Goal: Information Seeking & Learning: Learn about a topic

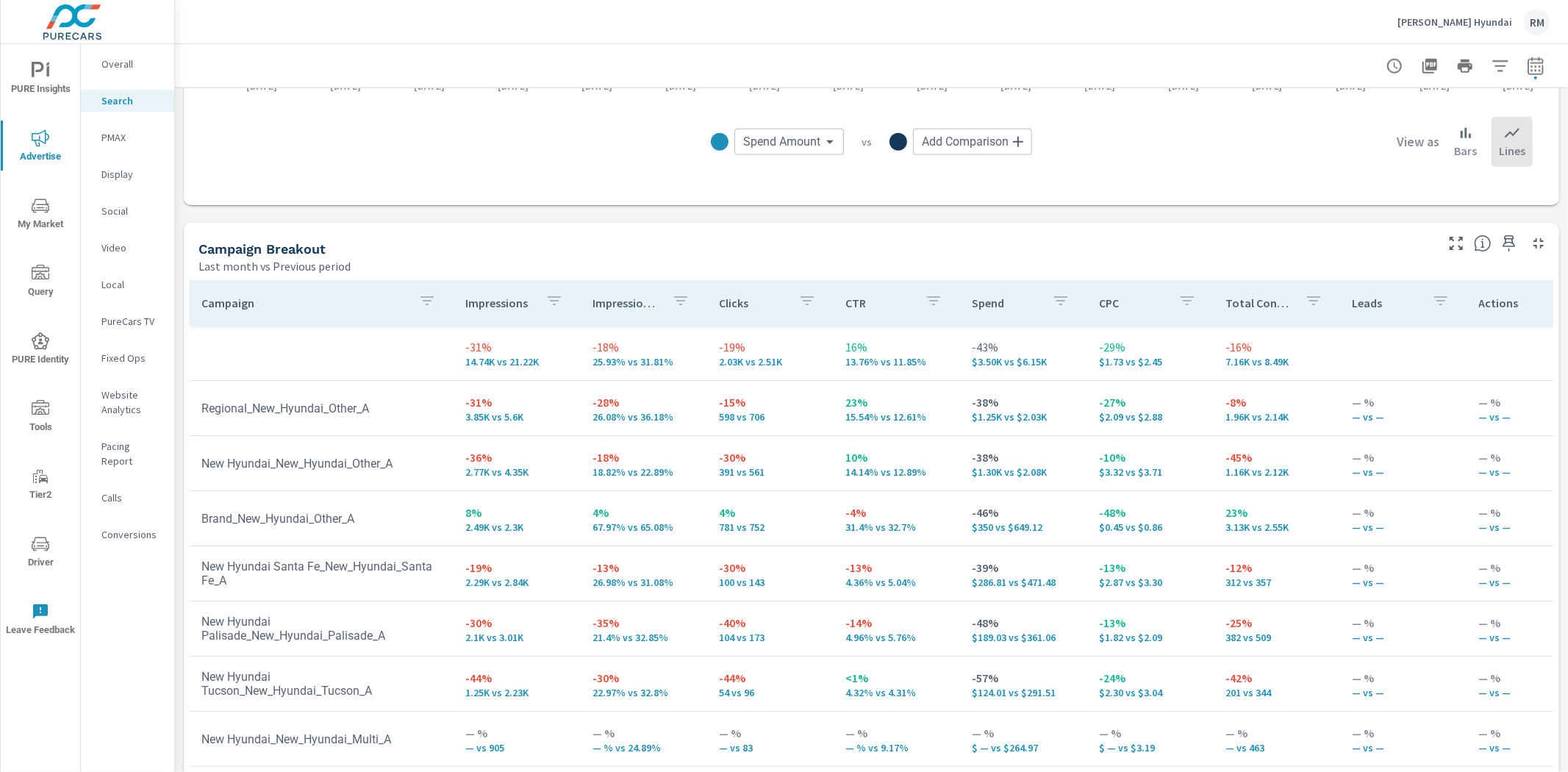
scroll to position [1034, 0]
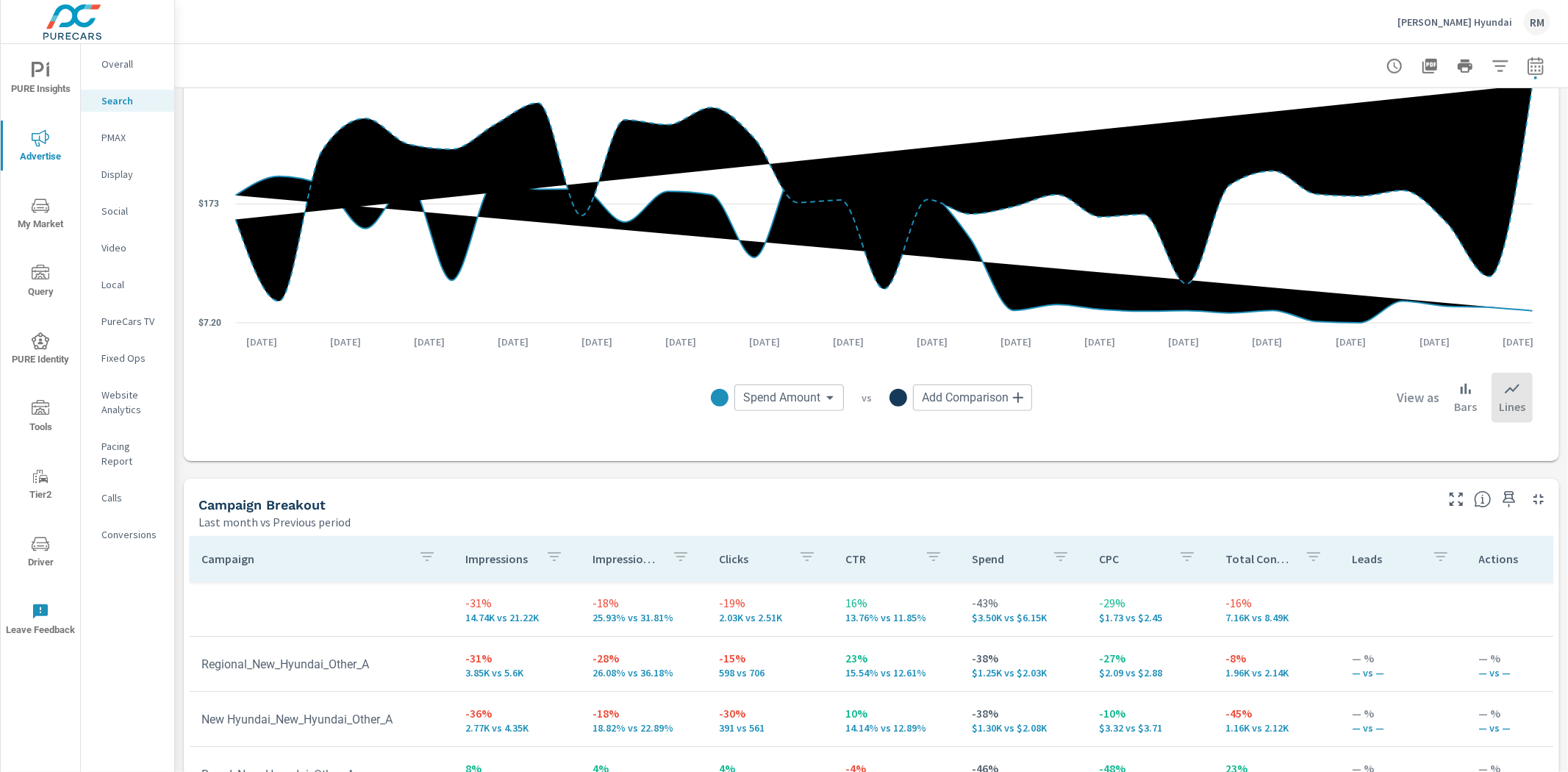
click at [1434, 17] on p "Bob Howard Hyundai" at bounding box center [1454, 23] width 115 height 14
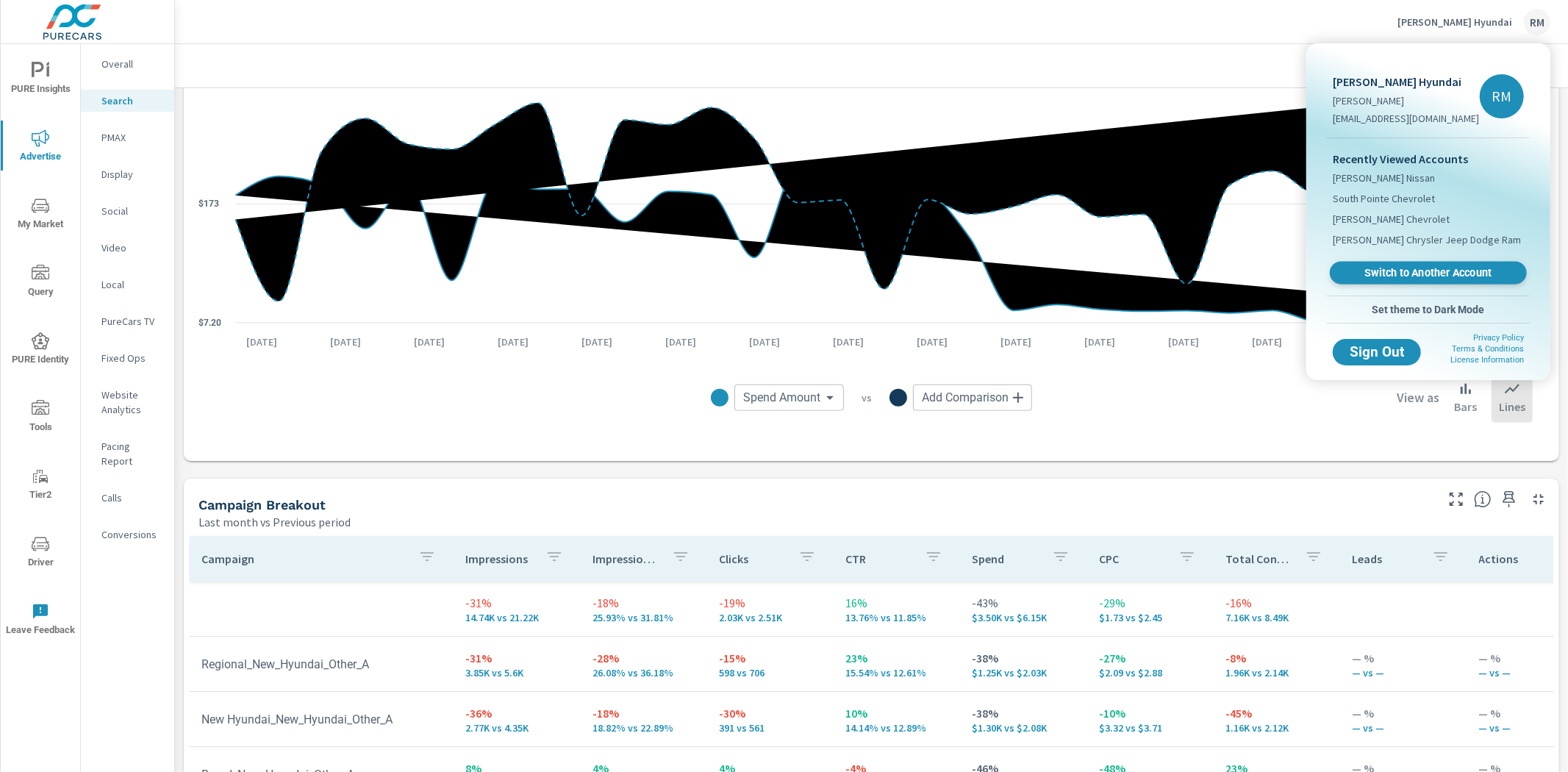
click at [1464, 277] on span "Switch to Another Account" at bounding box center [1428, 273] width 180 height 14
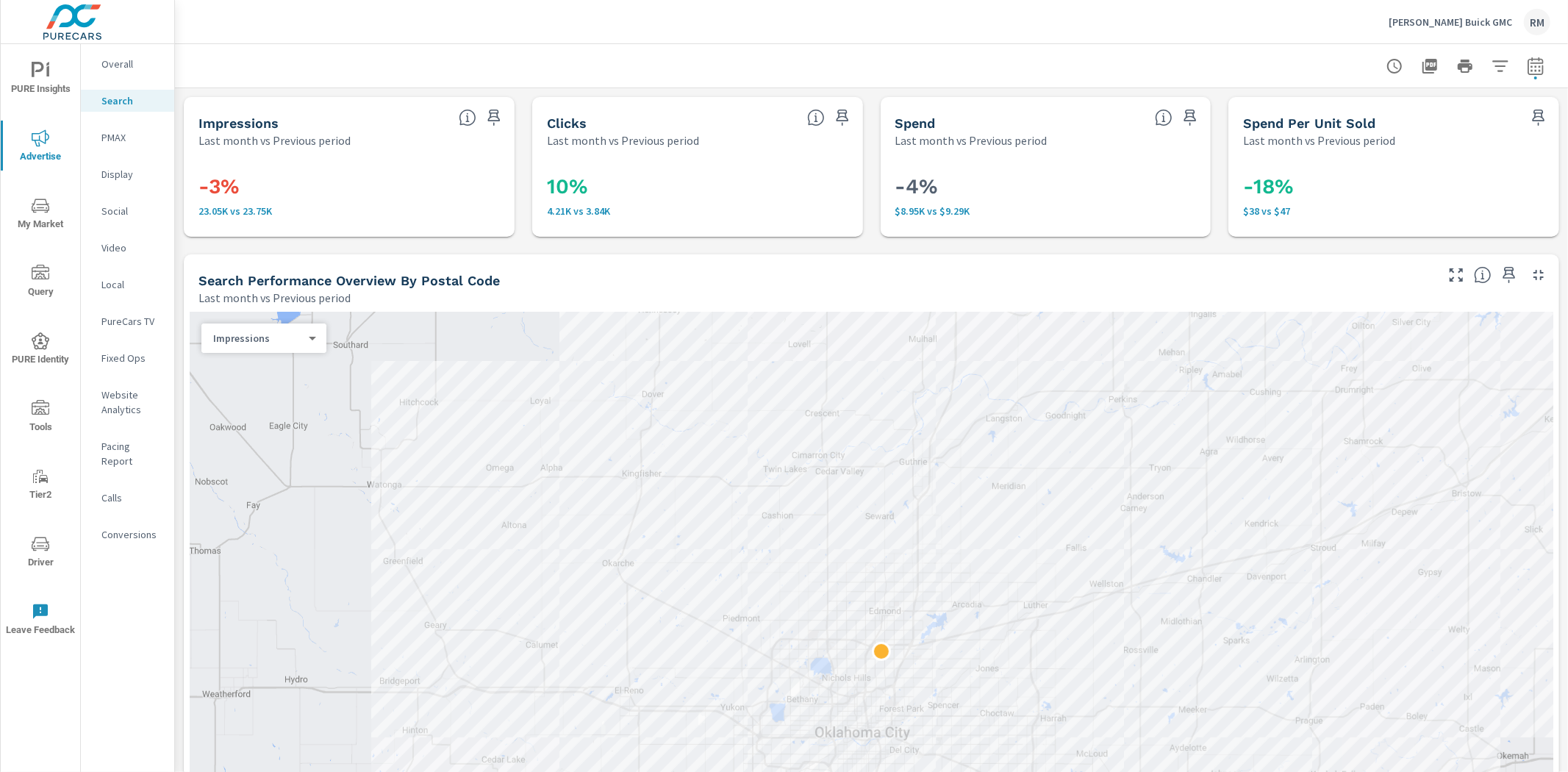
click at [39, 216] on span "My Market" at bounding box center [40, 215] width 71 height 36
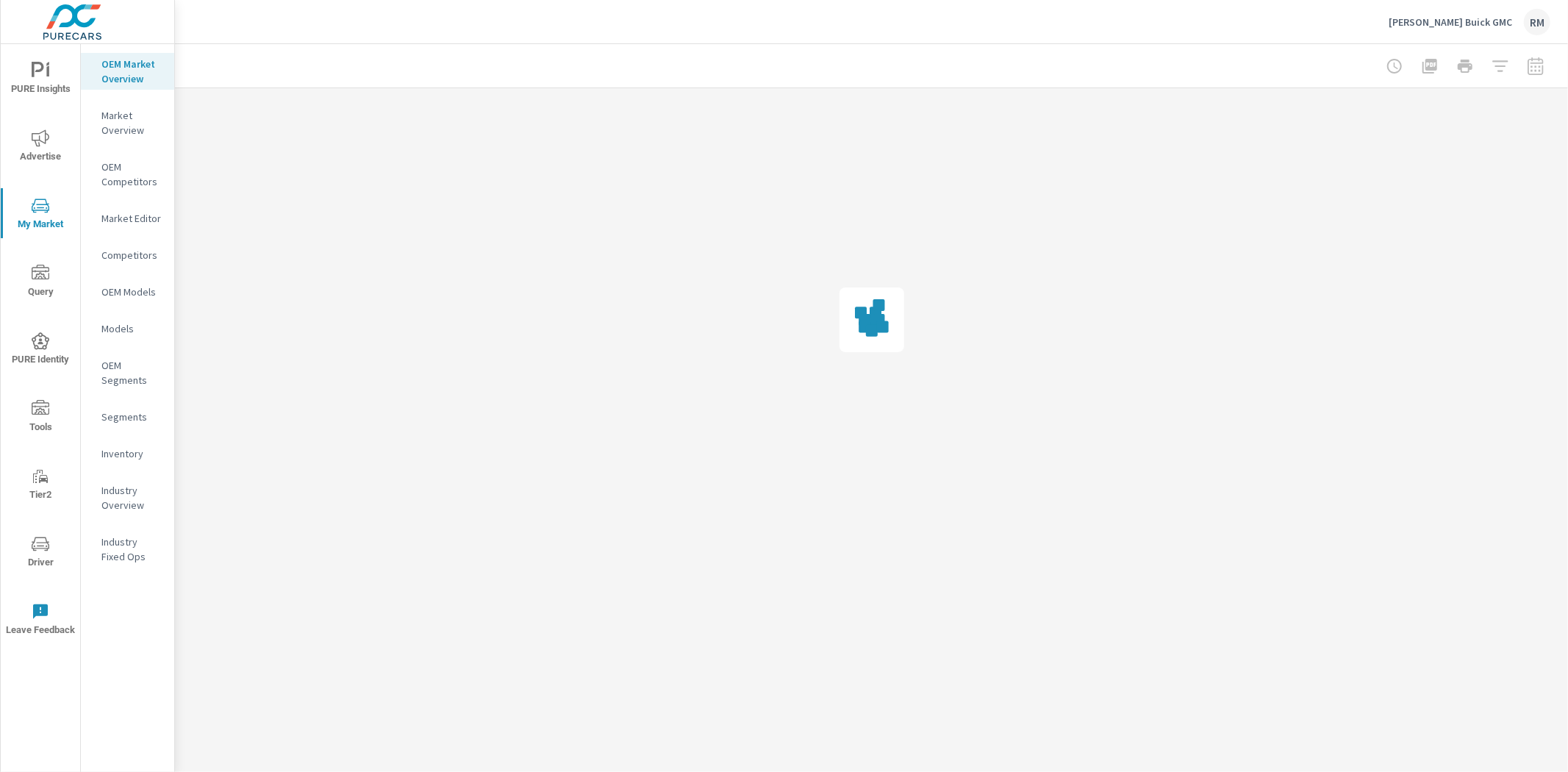
click at [33, 141] on icon "nav menu" at bounding box center [40, 138] width 18 height 18
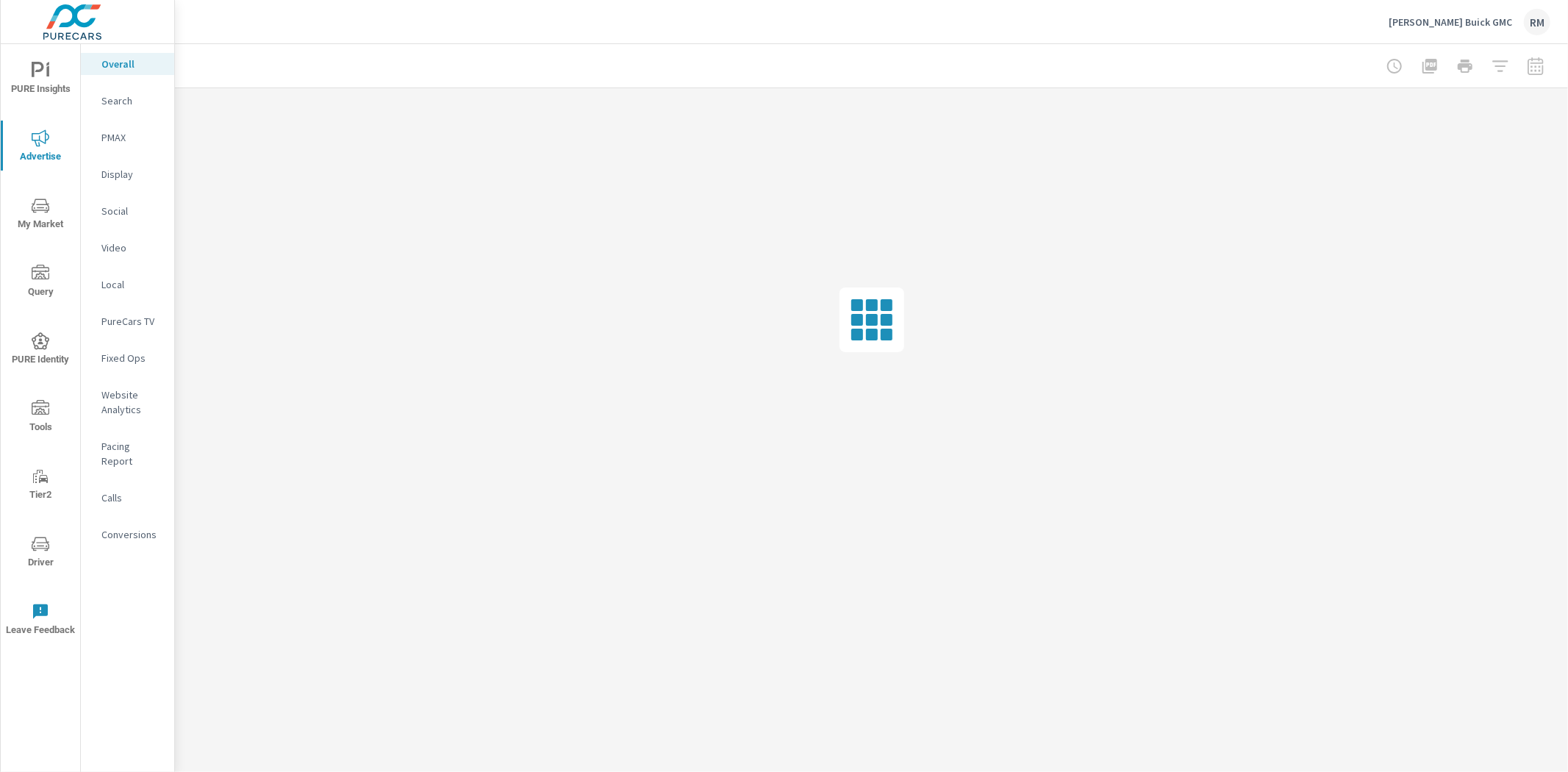
click at [119, 396] on p "Website Analytics" at bounding box center [132, 402] width 61 height 29
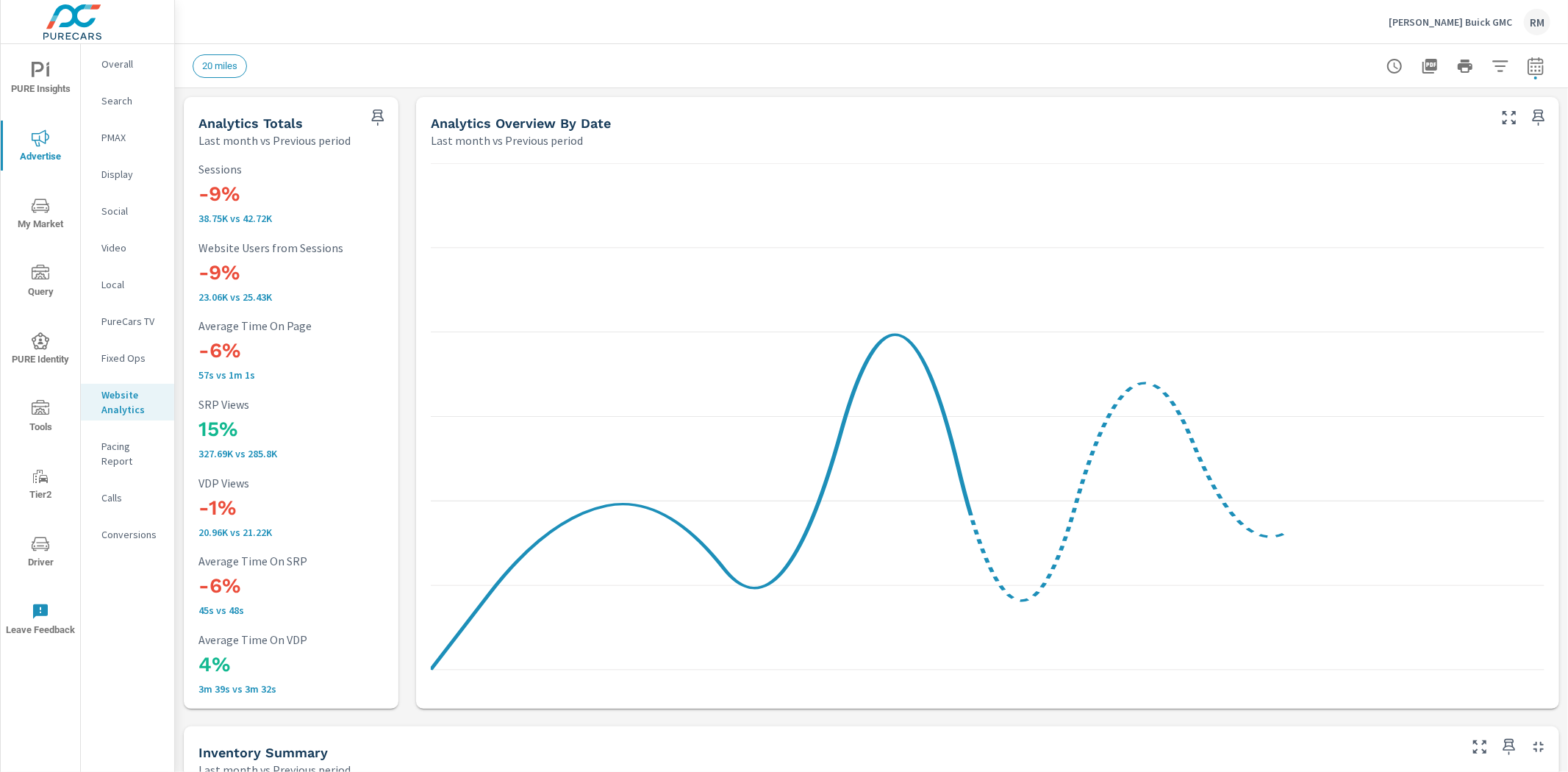
scroll to position [1, 0]
click at [128, 60] on p "Overall" at bounding box center [132, 64] width 61 height 15
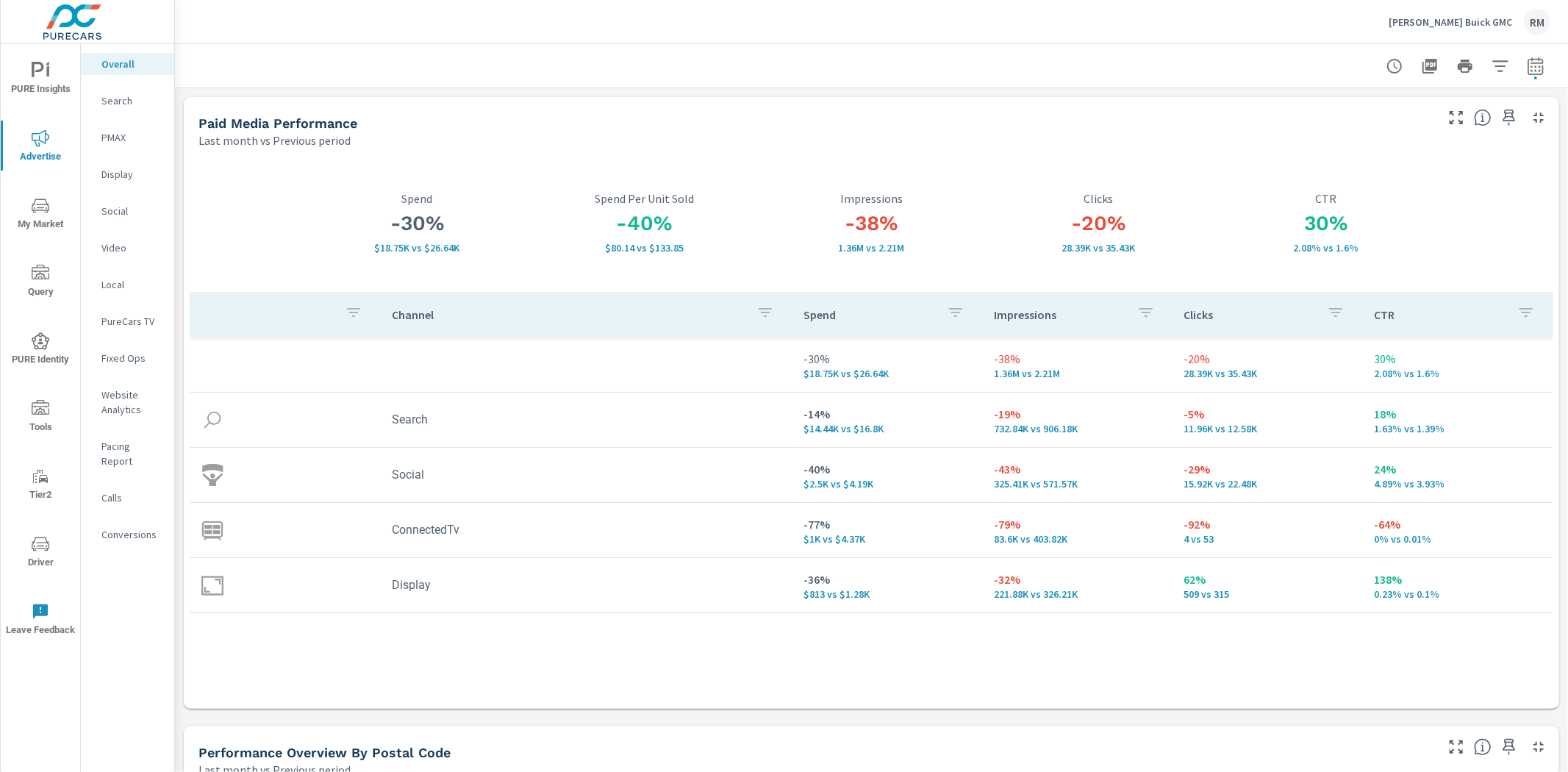
click at [37, 205] on icon "nav menu" at bounding box center [40, 206] width 18 height 18
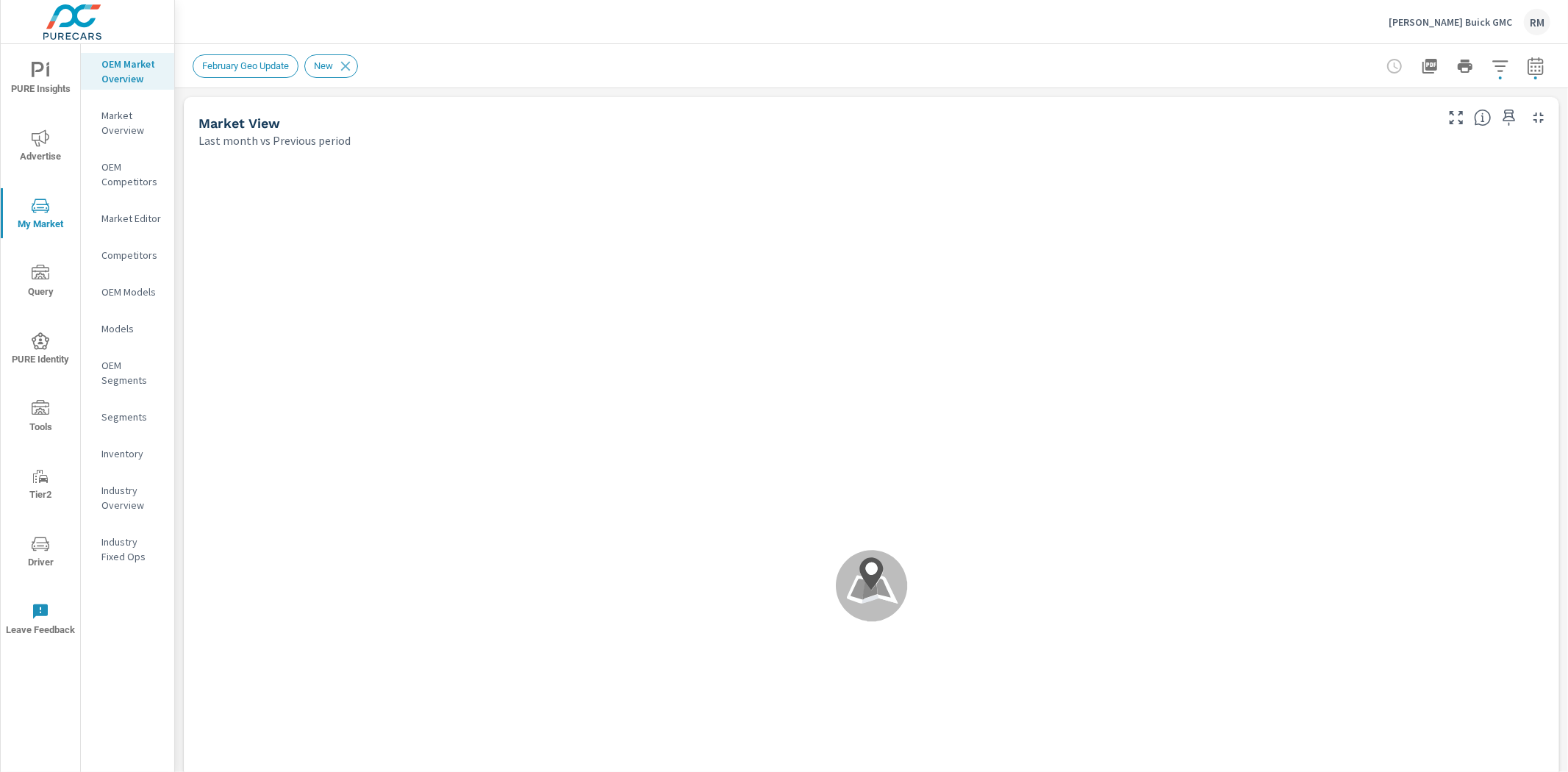
click at [122, 451] on p "Inventory" at bounding box center [132, 453] width 61 height 15
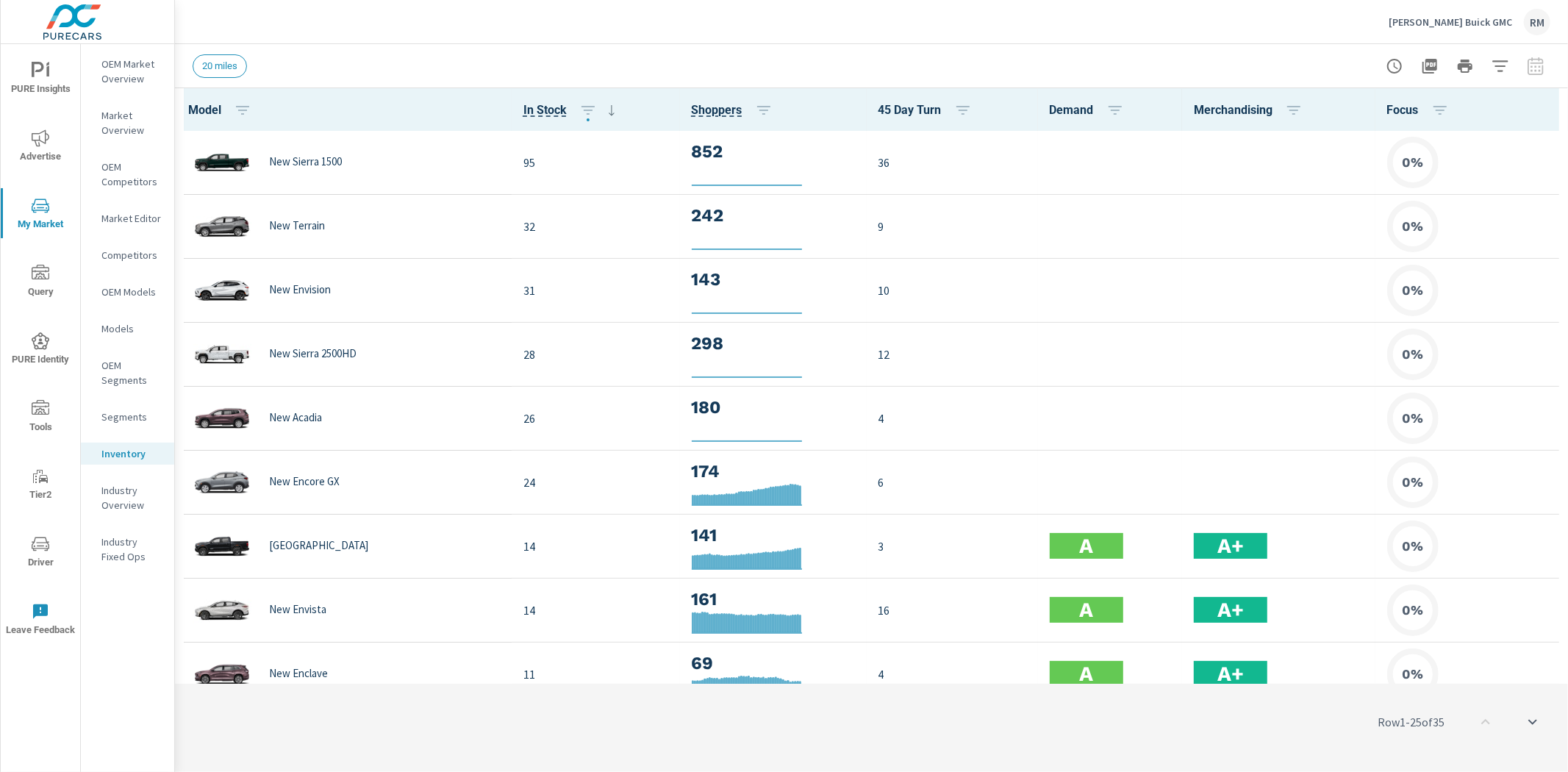
scroll to position [1, 0]
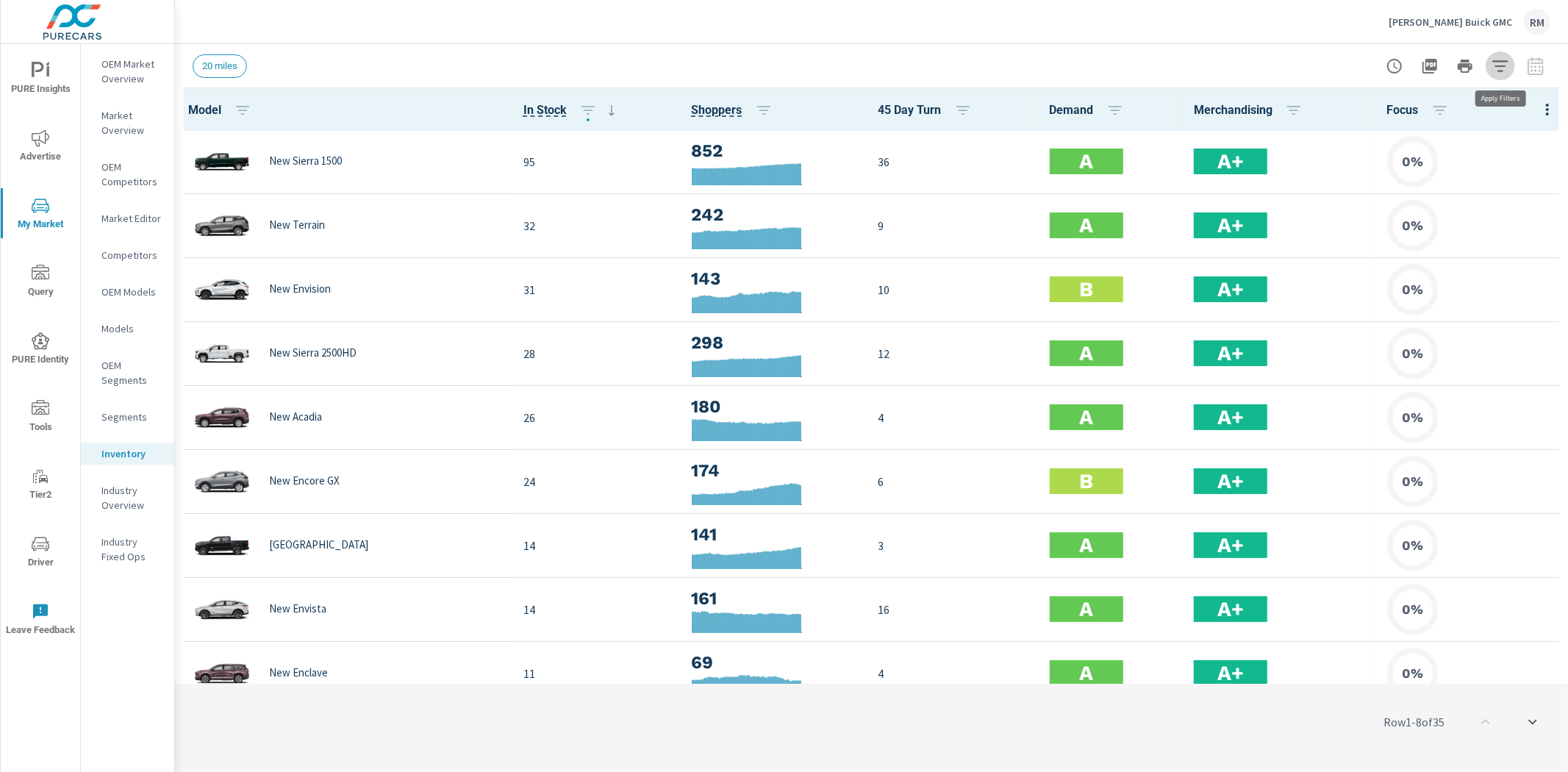
click at [1499, 62] on icon "button" at bounding box center [1500, 67] width 18 height 18
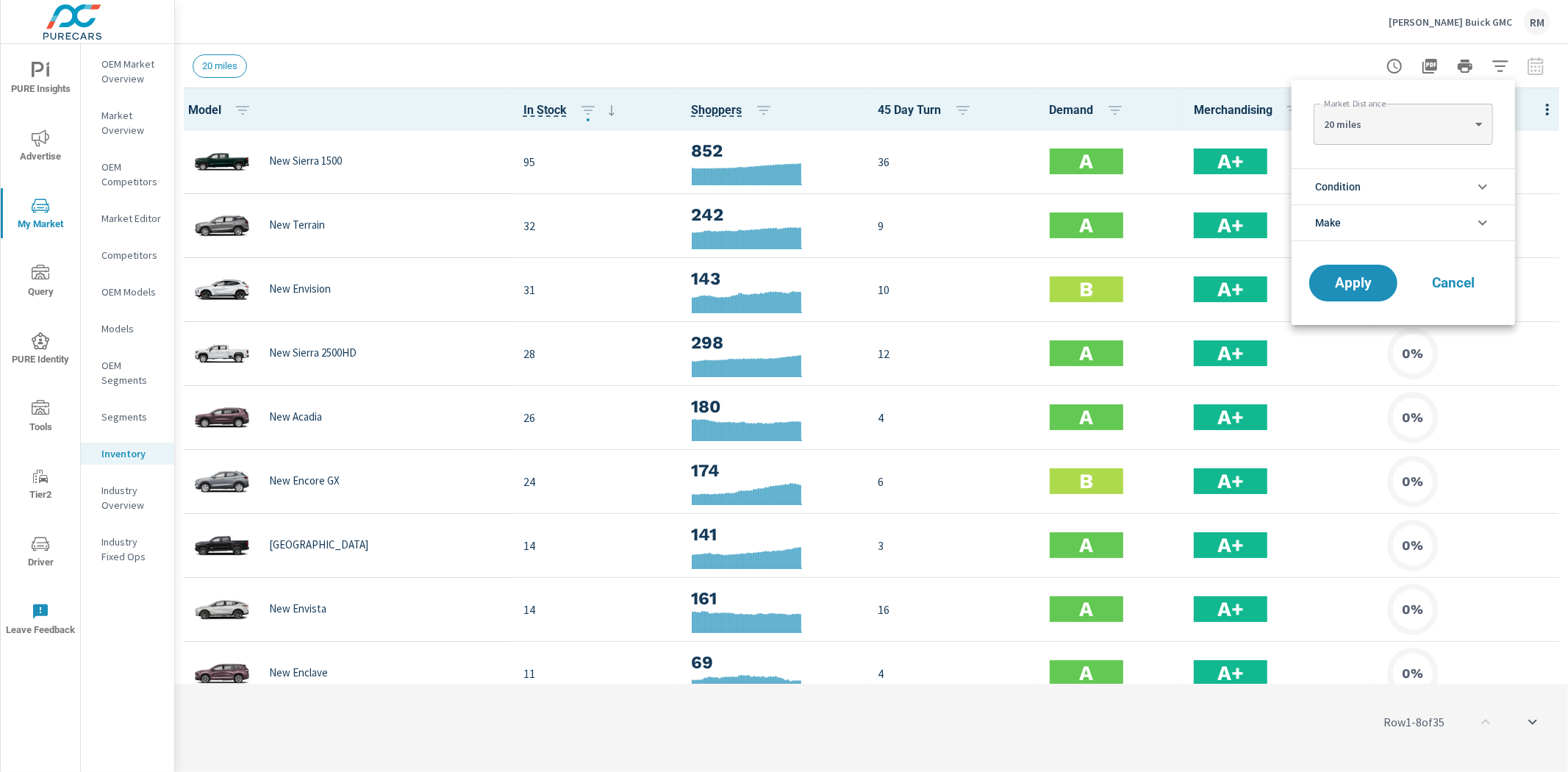
click at [1537, 72] on div at bounding box center [784, 386] width 1568 height 772
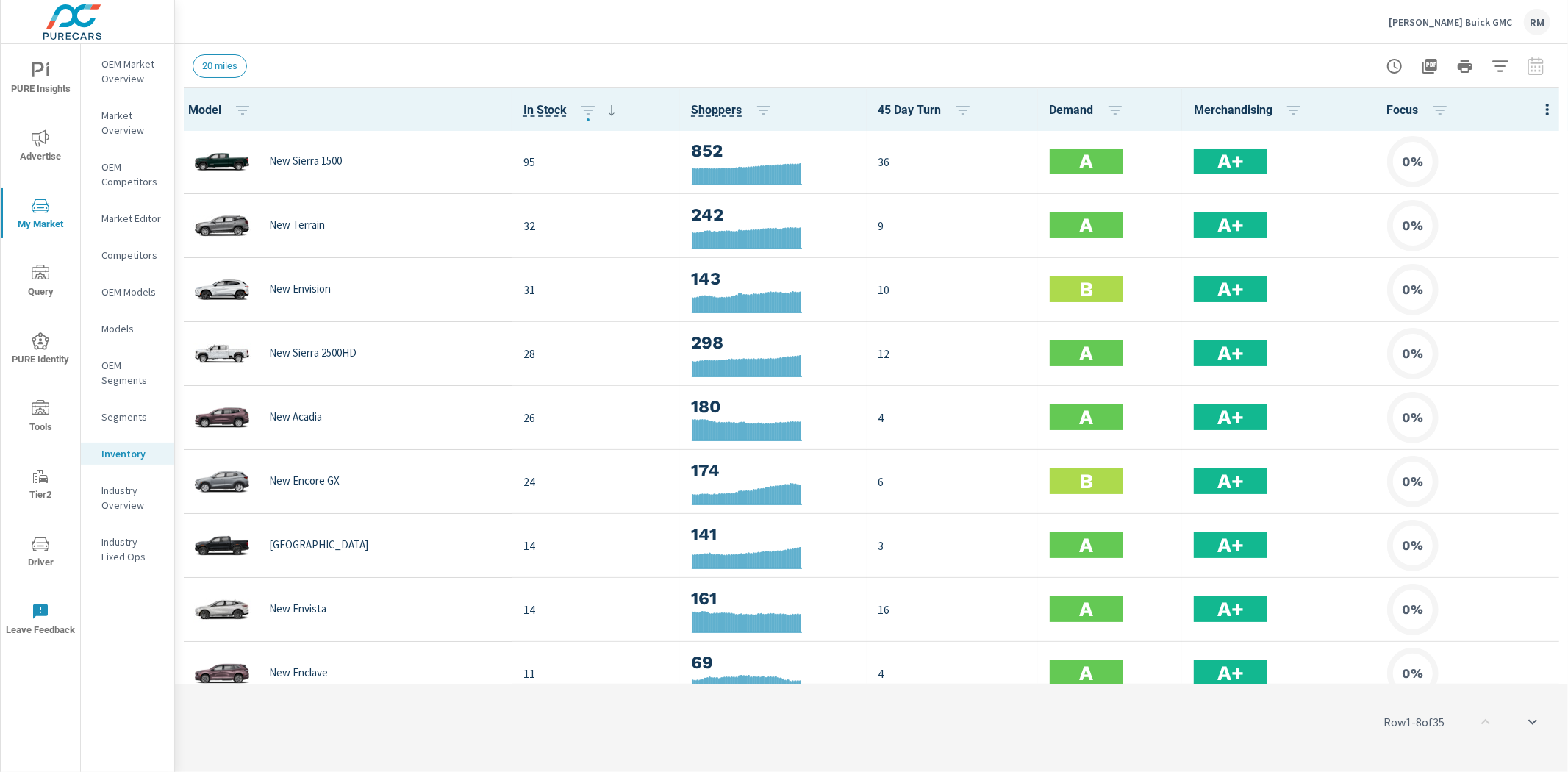
click at [1535, 64] on div at bounding box center [1465, 67] width 171 height 29
click at [755, 114] on icon "button" at bounding box center [763, 111] width 18 height 18
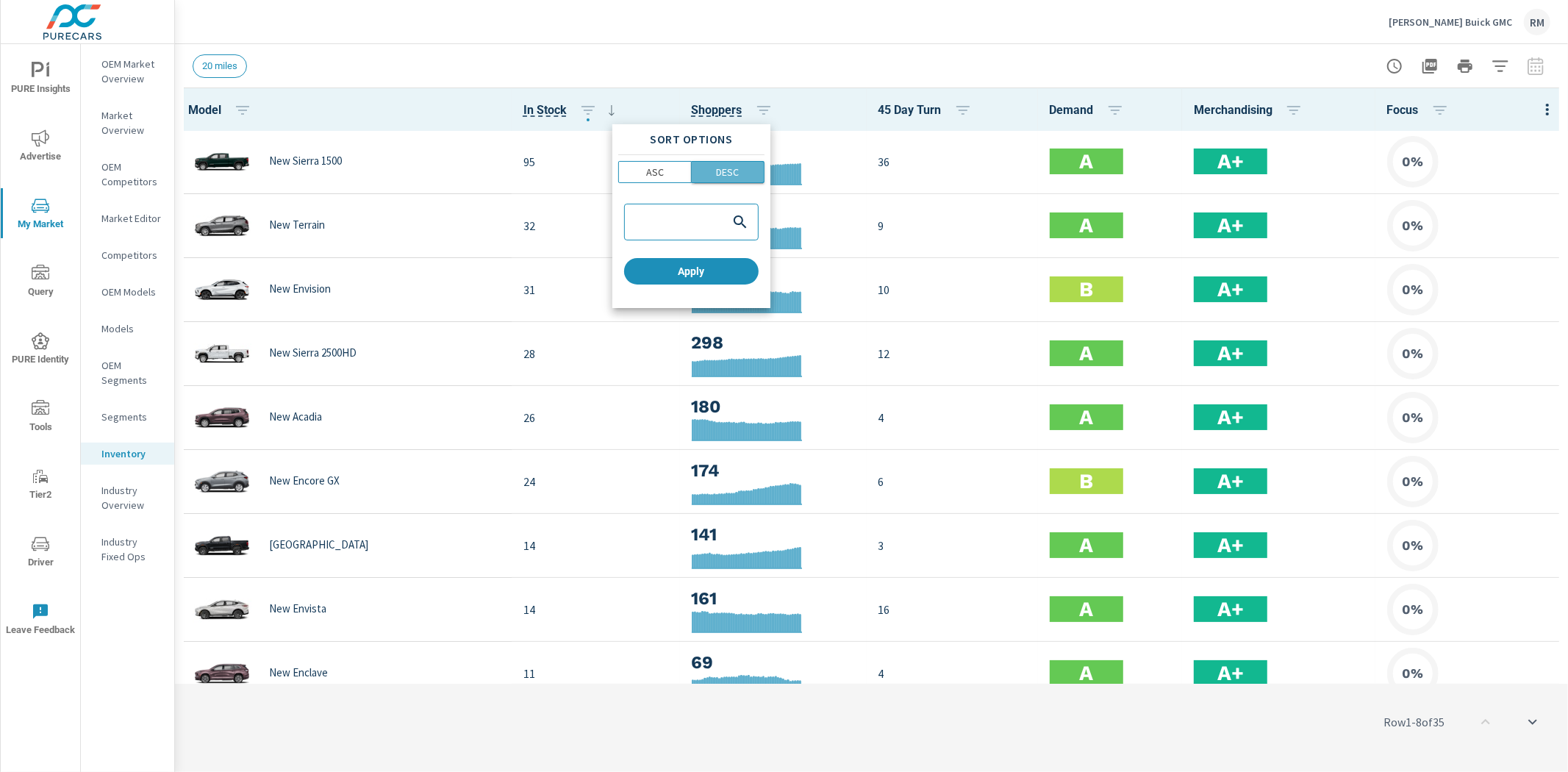
click at [729, 173] on p "DESC" at bounding box center [727, 171] width 23 height 15
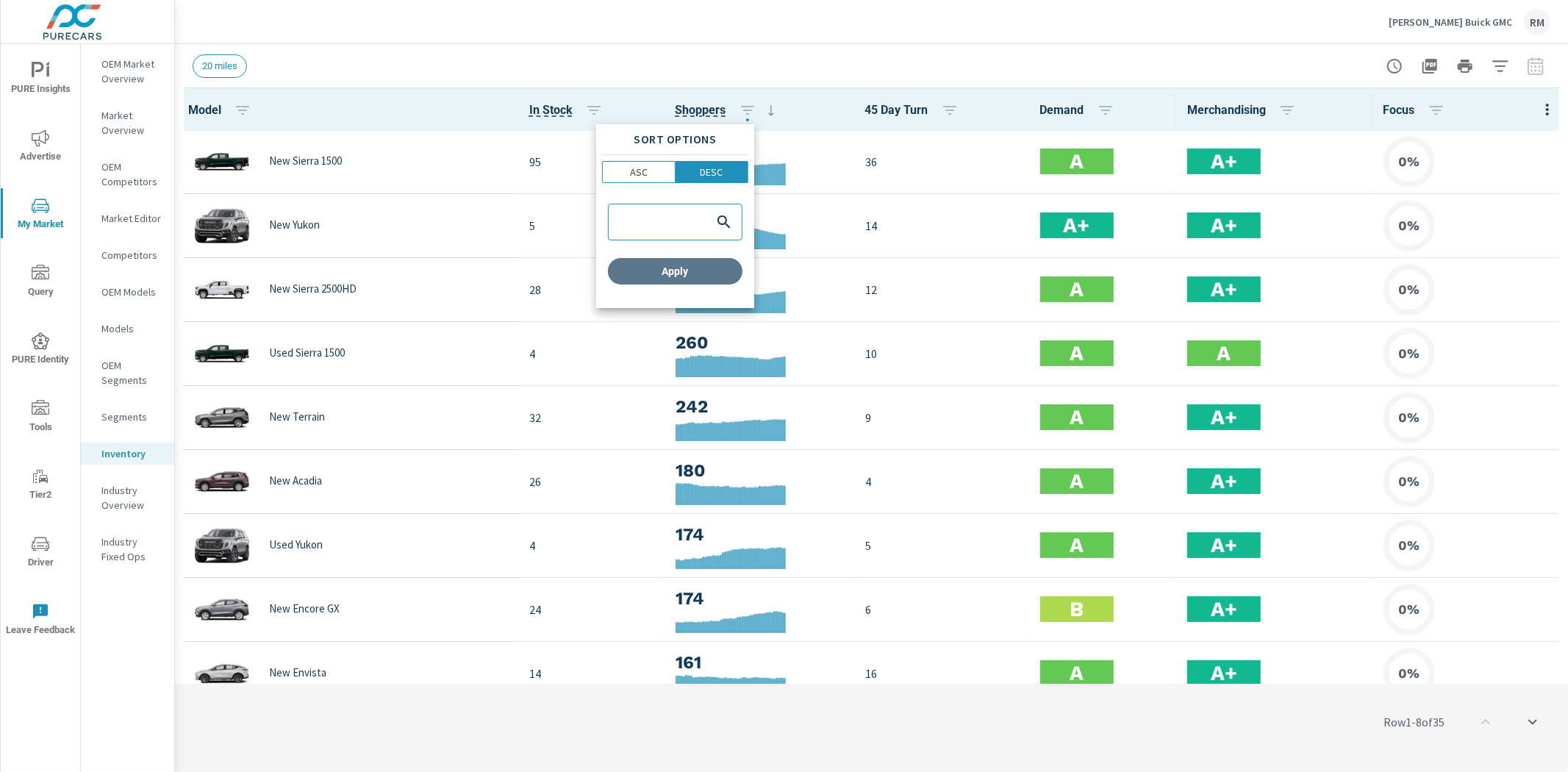
click at [702, 266] on span "Apply" at bounding box center [674, 271] width 122 height 14
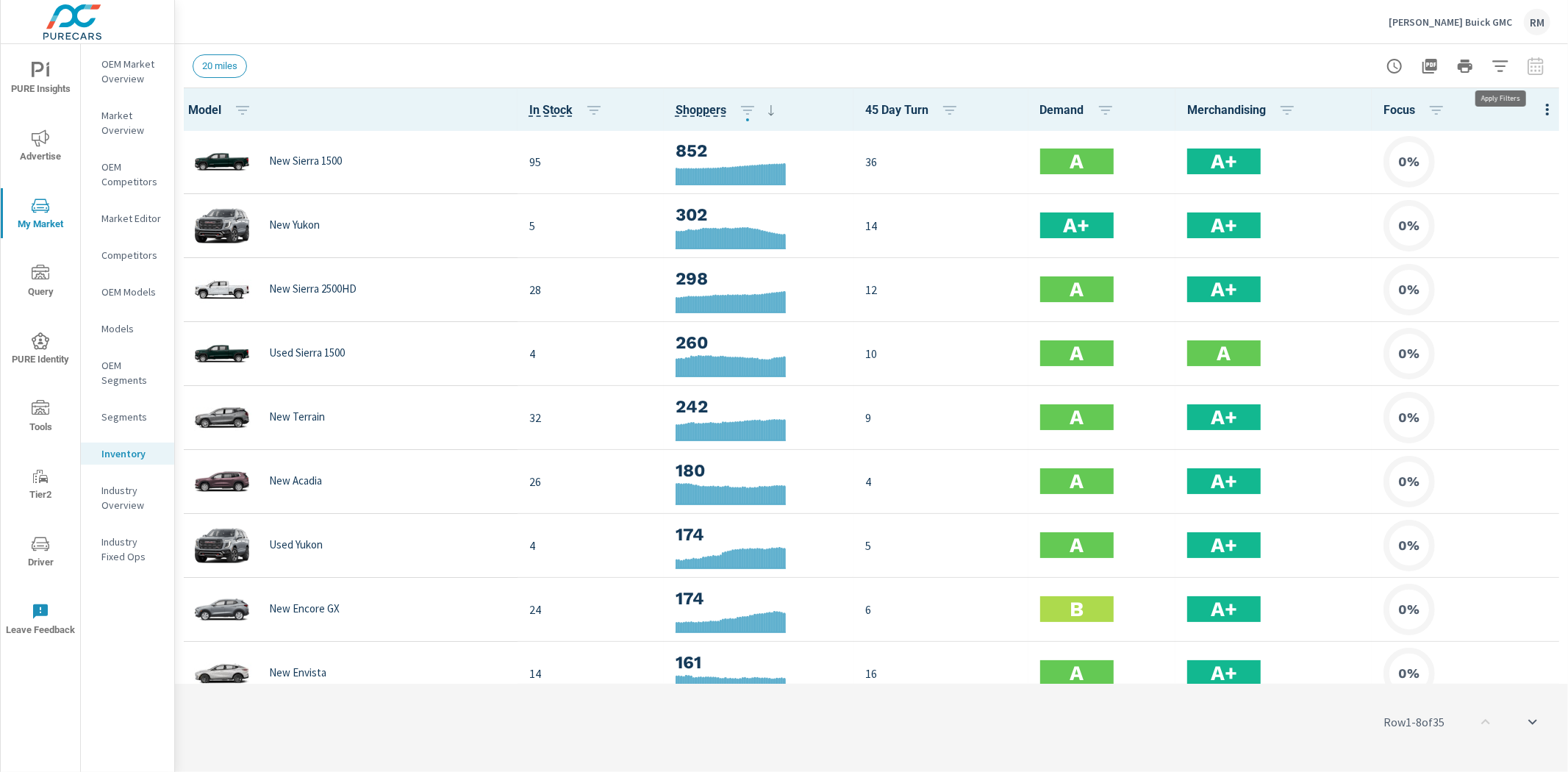
click at [1502, 70] on icon "button" at bounding box center [1500, 66] width 16 height 11
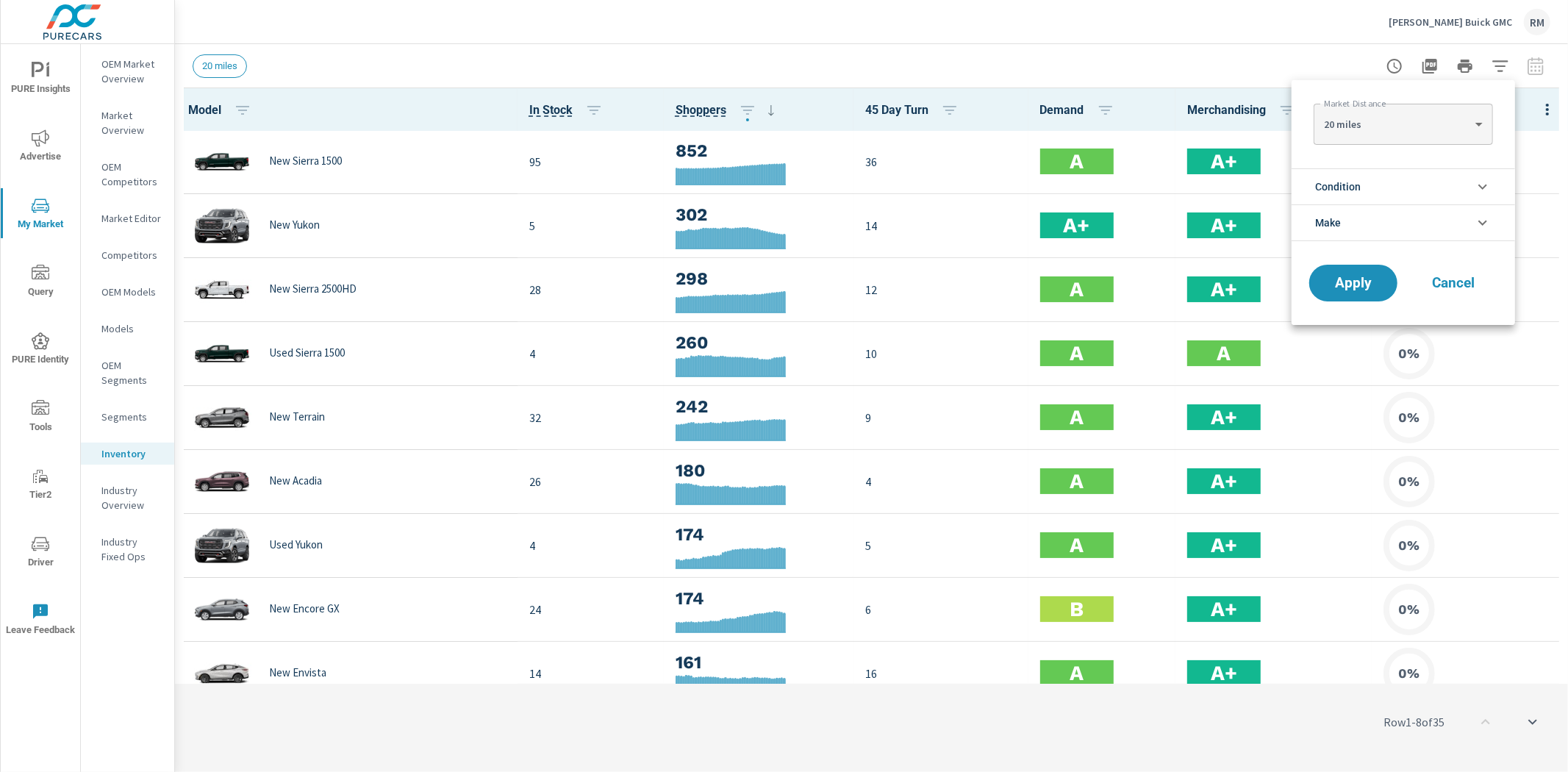
click at [1532, 67] on div at bounding box center [784, 386] width 1568 height 772
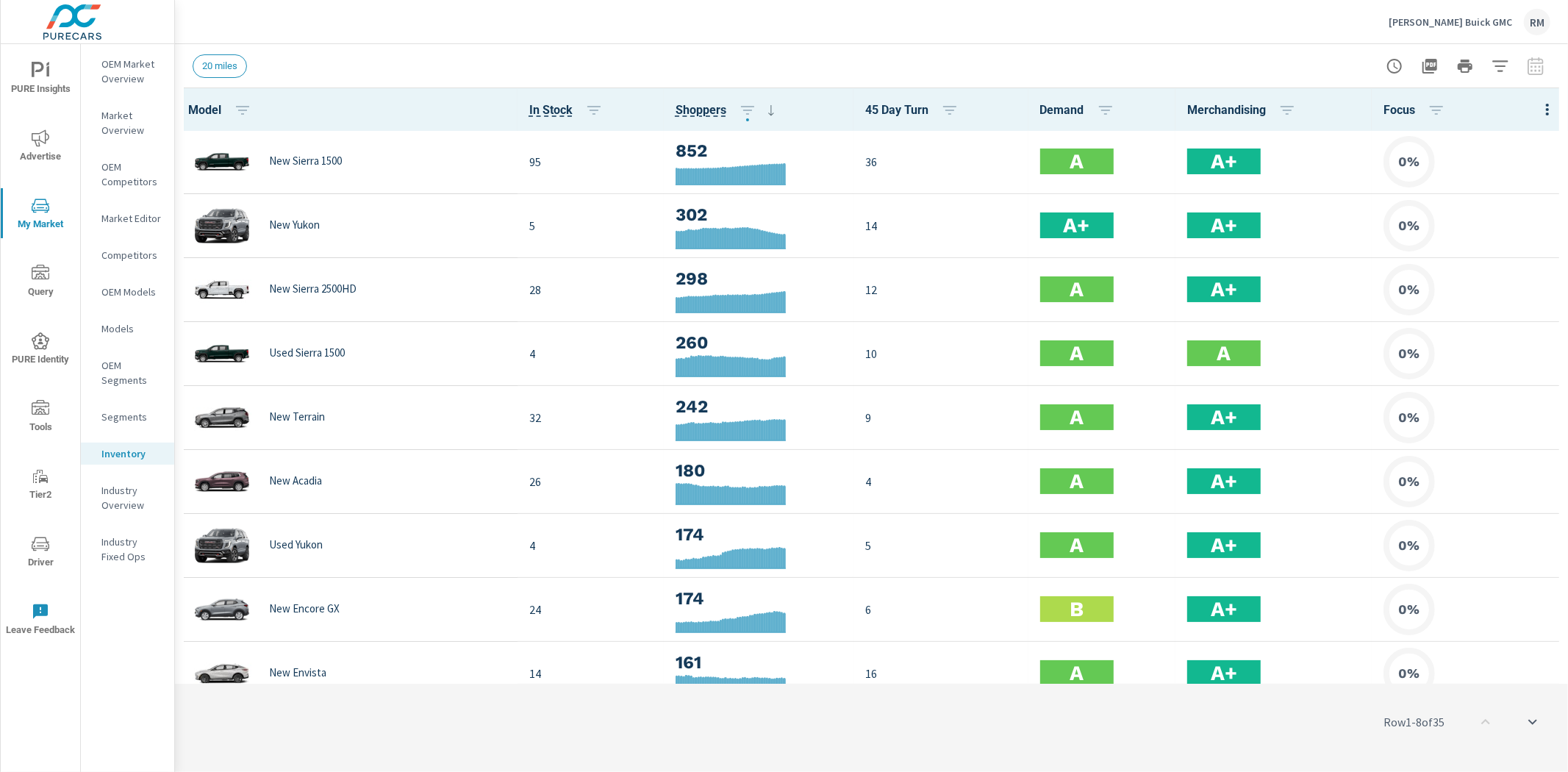
click at [1532, 67] on div at bounding box center [1465, 67] width 171 height 29
click at [35, 135] on icon "nav menu" at bounding box center [40, 138] width 18 height 18
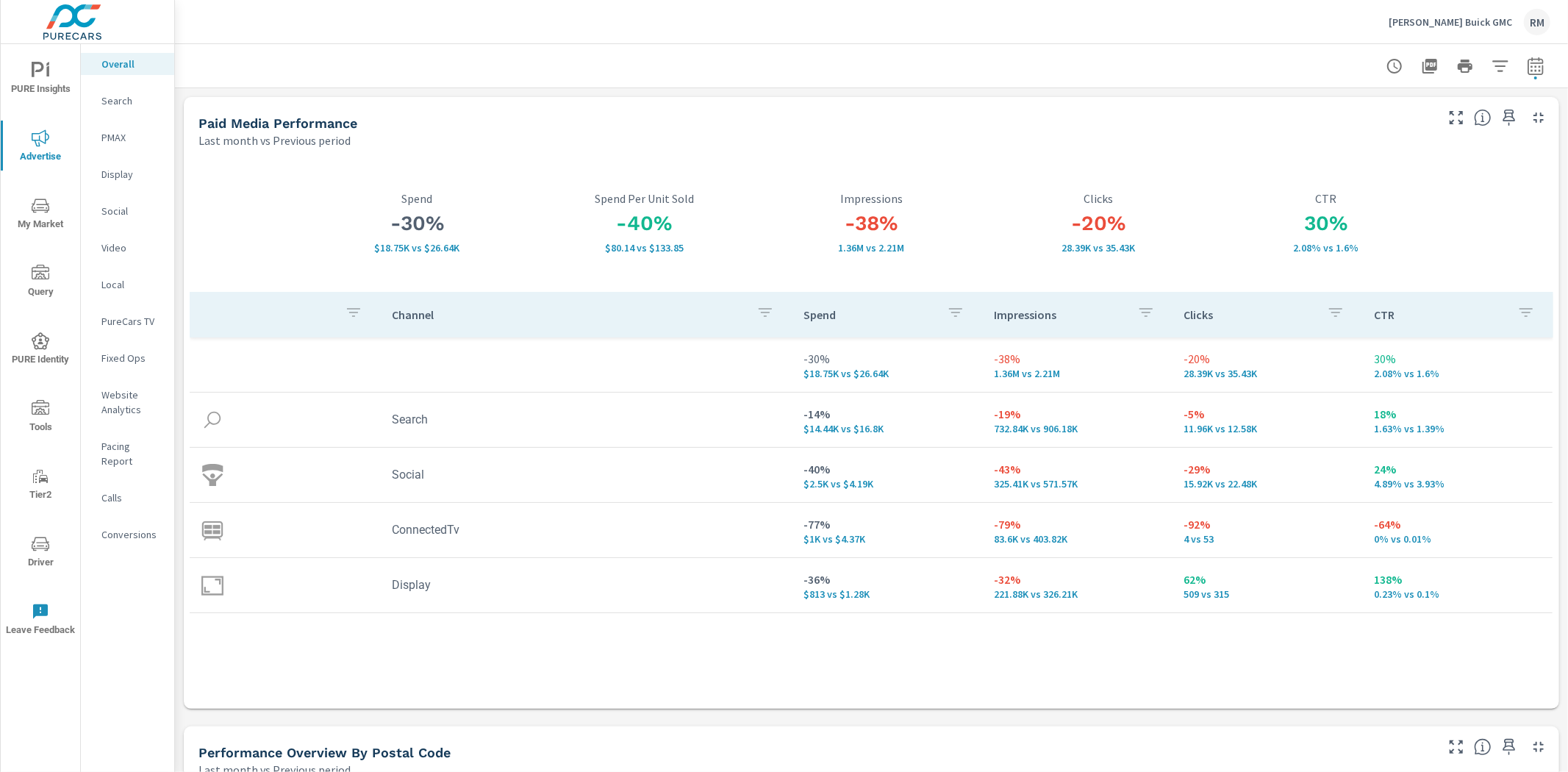
click at [128, 63] on p "Overall" at bounding box center [132, 64] width 61 height 15
click at [136, 408] on p "Website Analytics" at bounding box center [132, 402] width 61 height 29
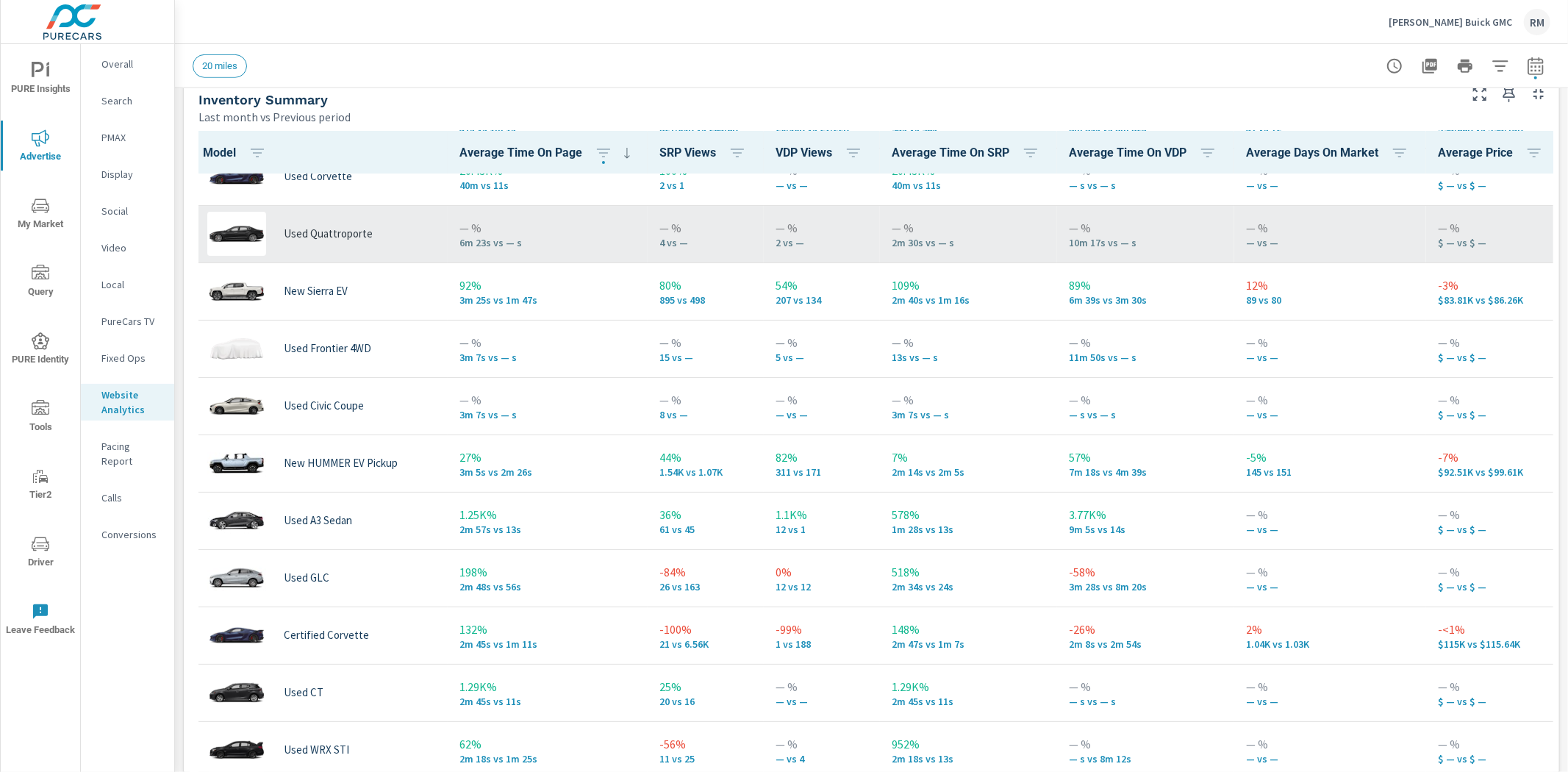
scroll to position [1, 0]
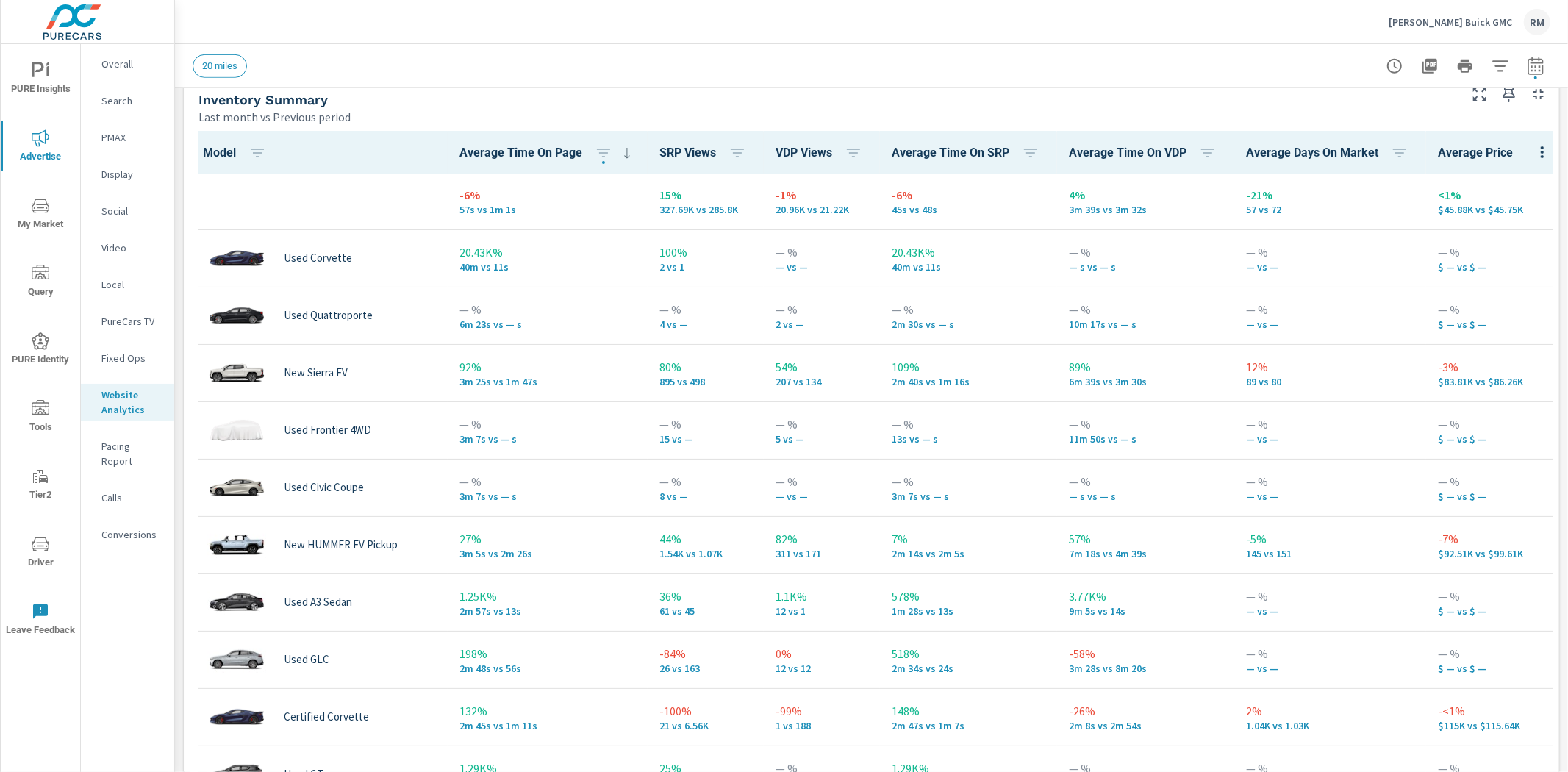
click at [1494, 63] on icon "button" at bounding box center [1500, 67] width 18 height 18
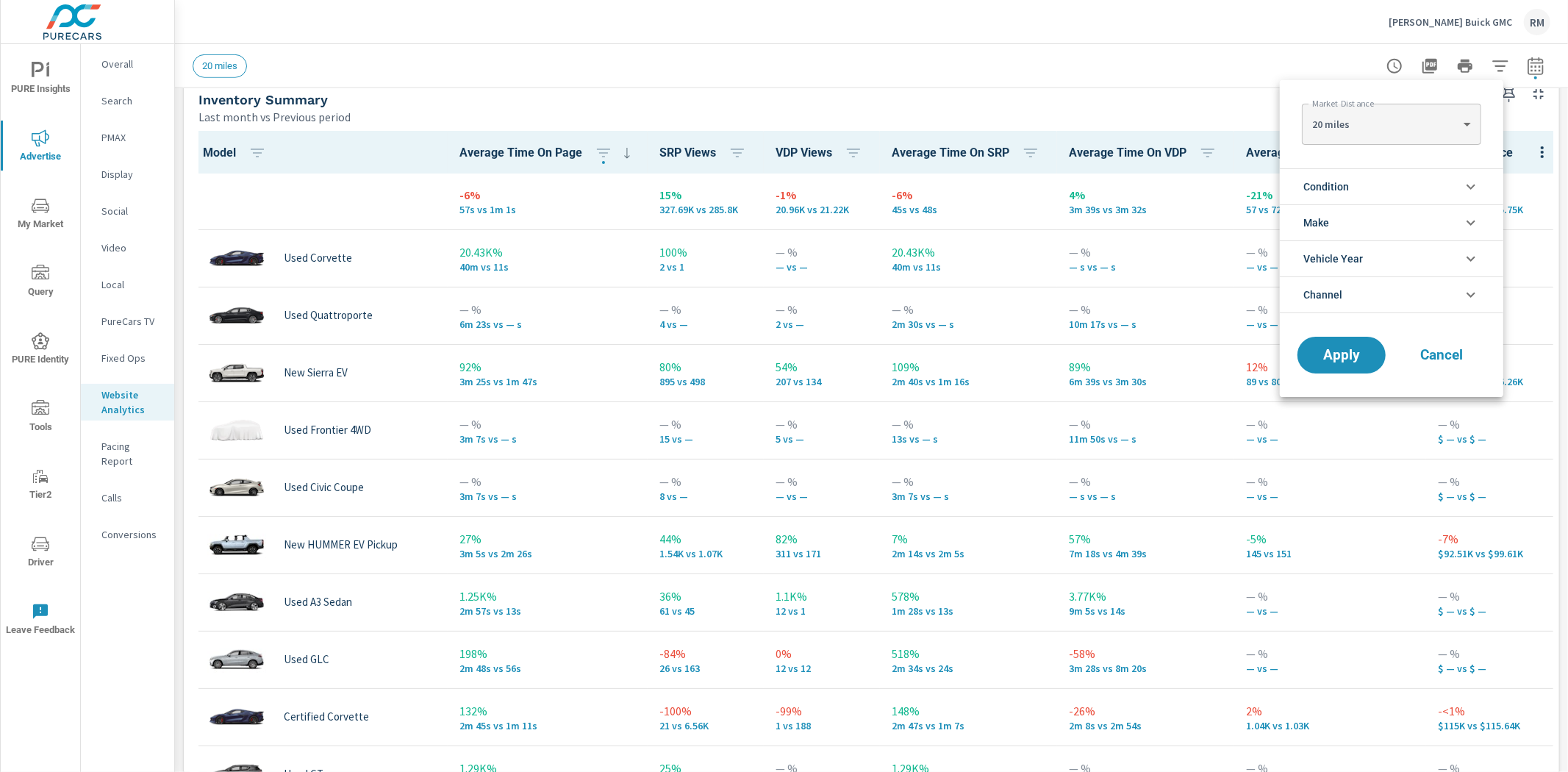
click at [1404, 187] on li "Condition" at bounding box center [1392, 186] width 223 height 36
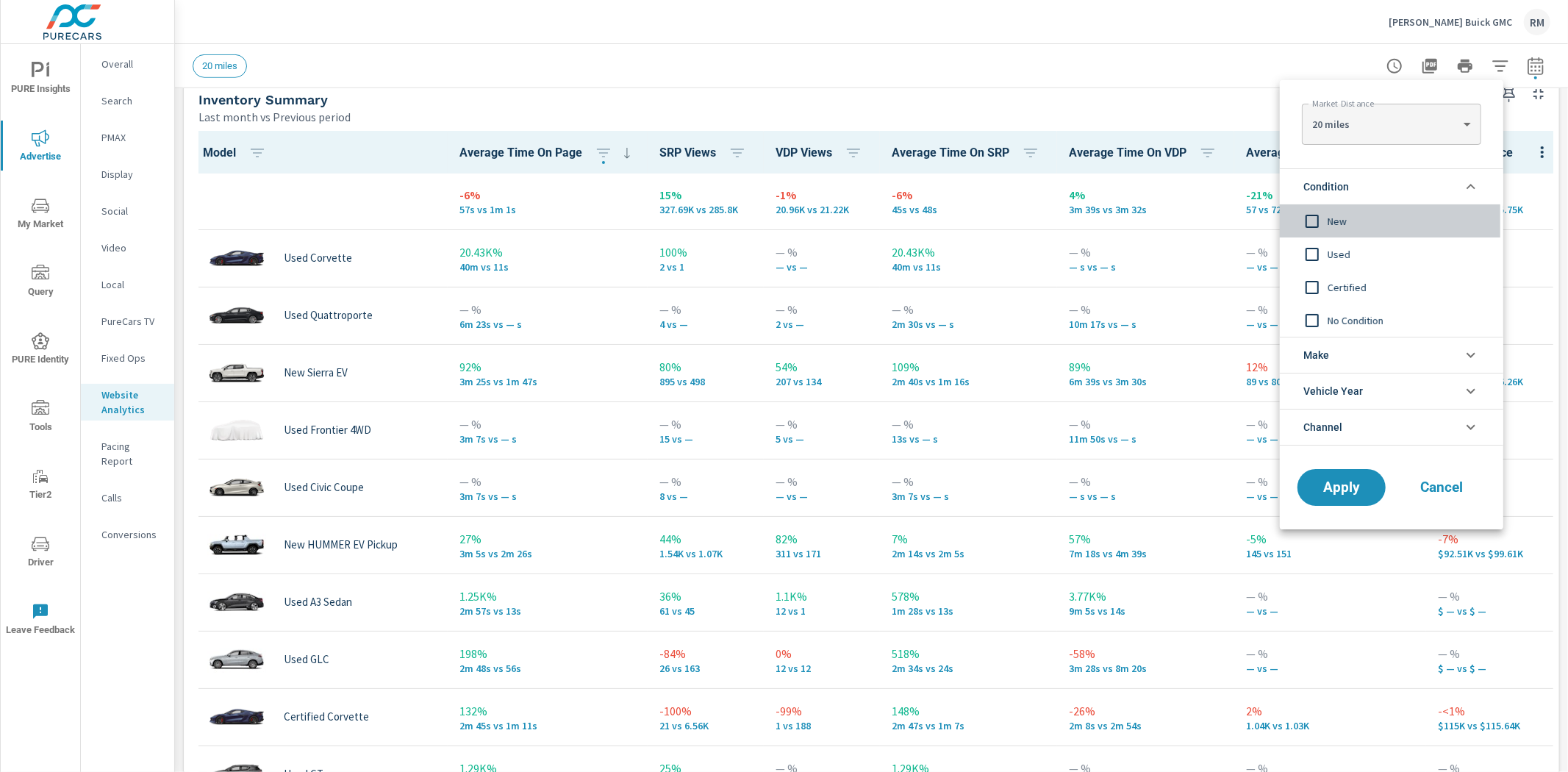
click at [1311, 226] on input "filter options" at bounding box center [1312, 221] width 31 height 31
click at [1371, 510] on div "Apply Cancel" at bounding box center [1392, 491] width 223 height 78
click at [1362, 487] on span "Apply" at bounding box center [1342, 488] width 61 height 14
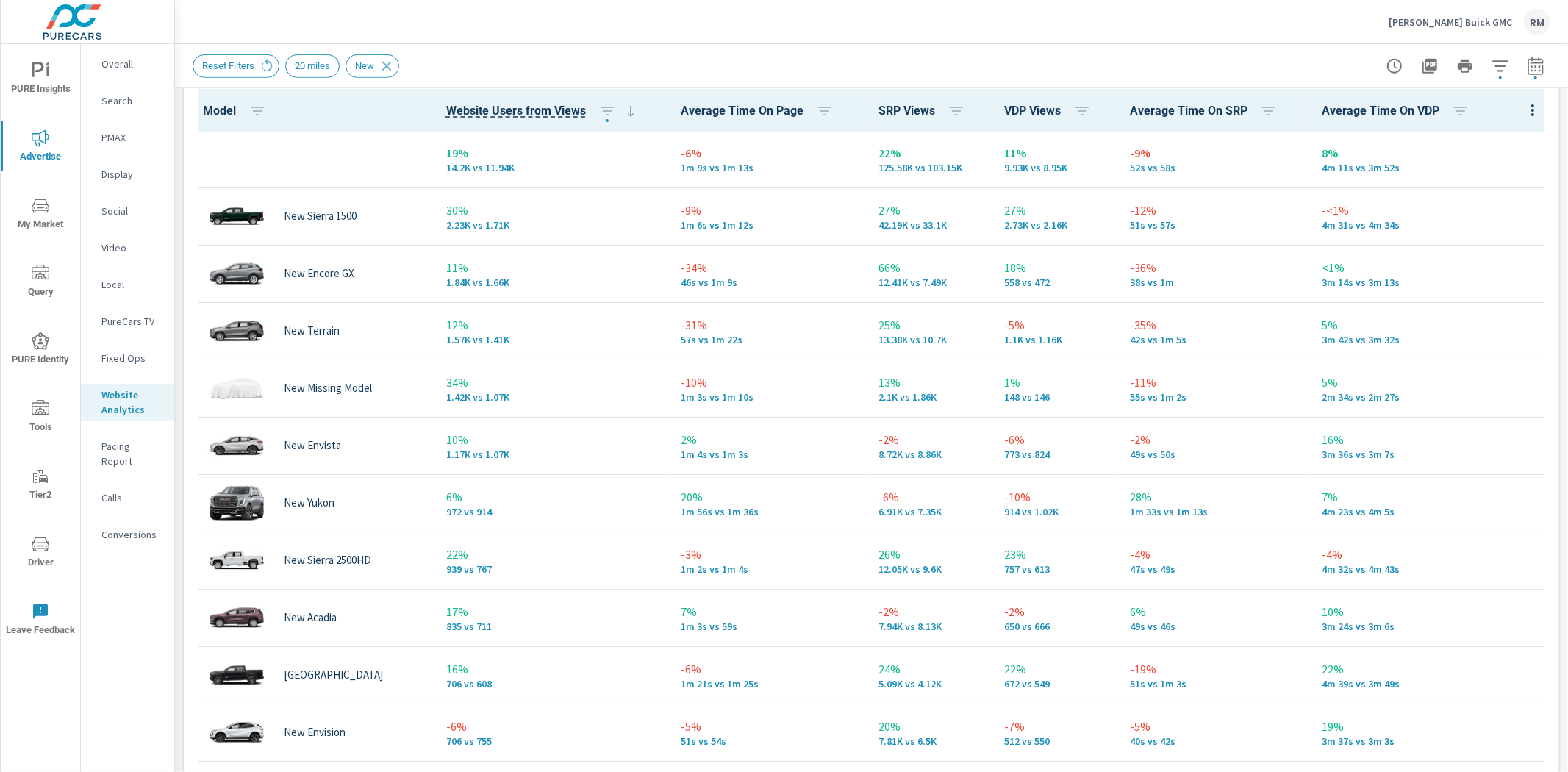
scroll to position [675, 0]
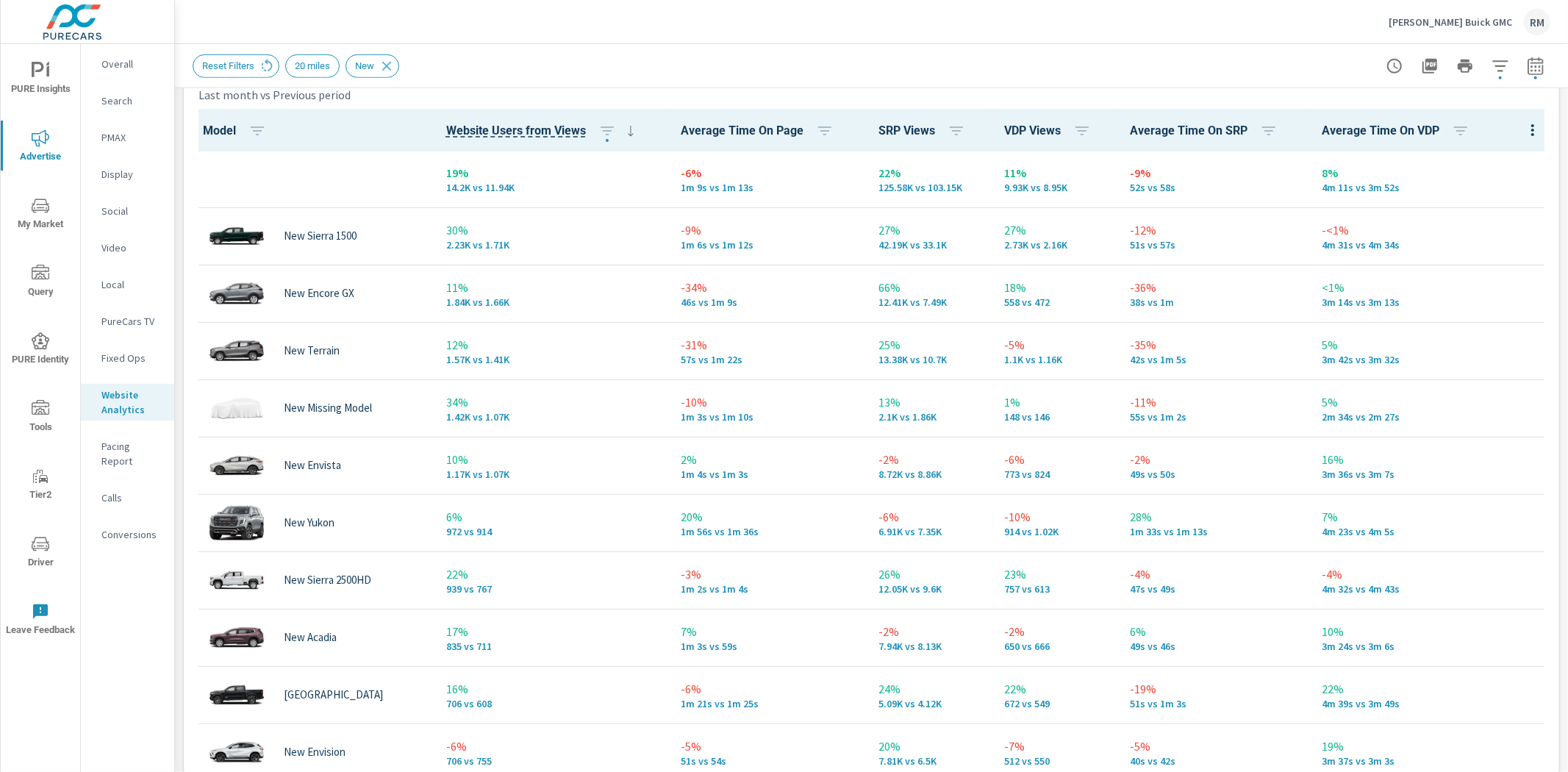
click at [41, 211] on icon "nav menu" at bounding box center [40, 206] width 18 height 18
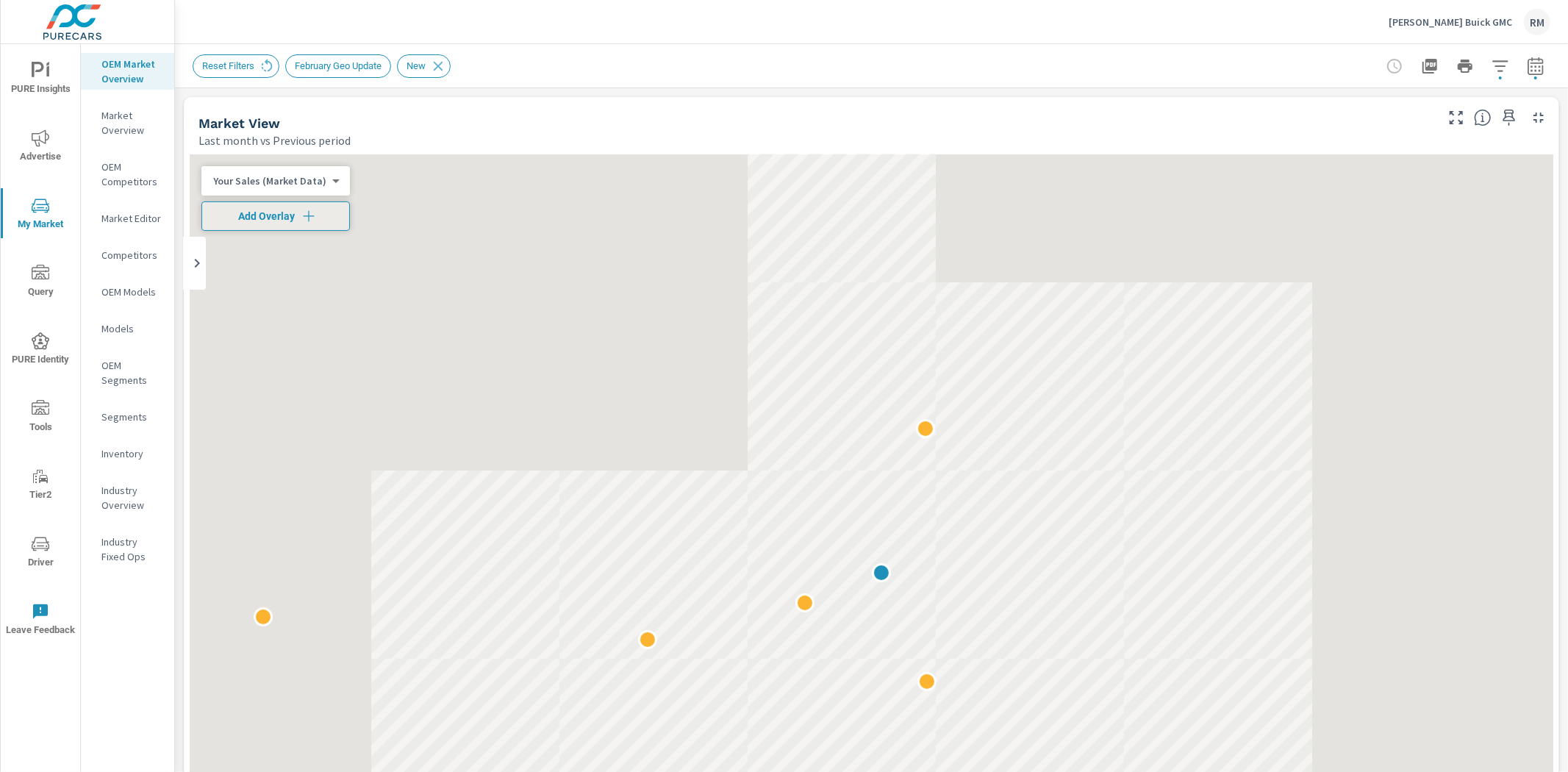
scroll to position [1, 0]
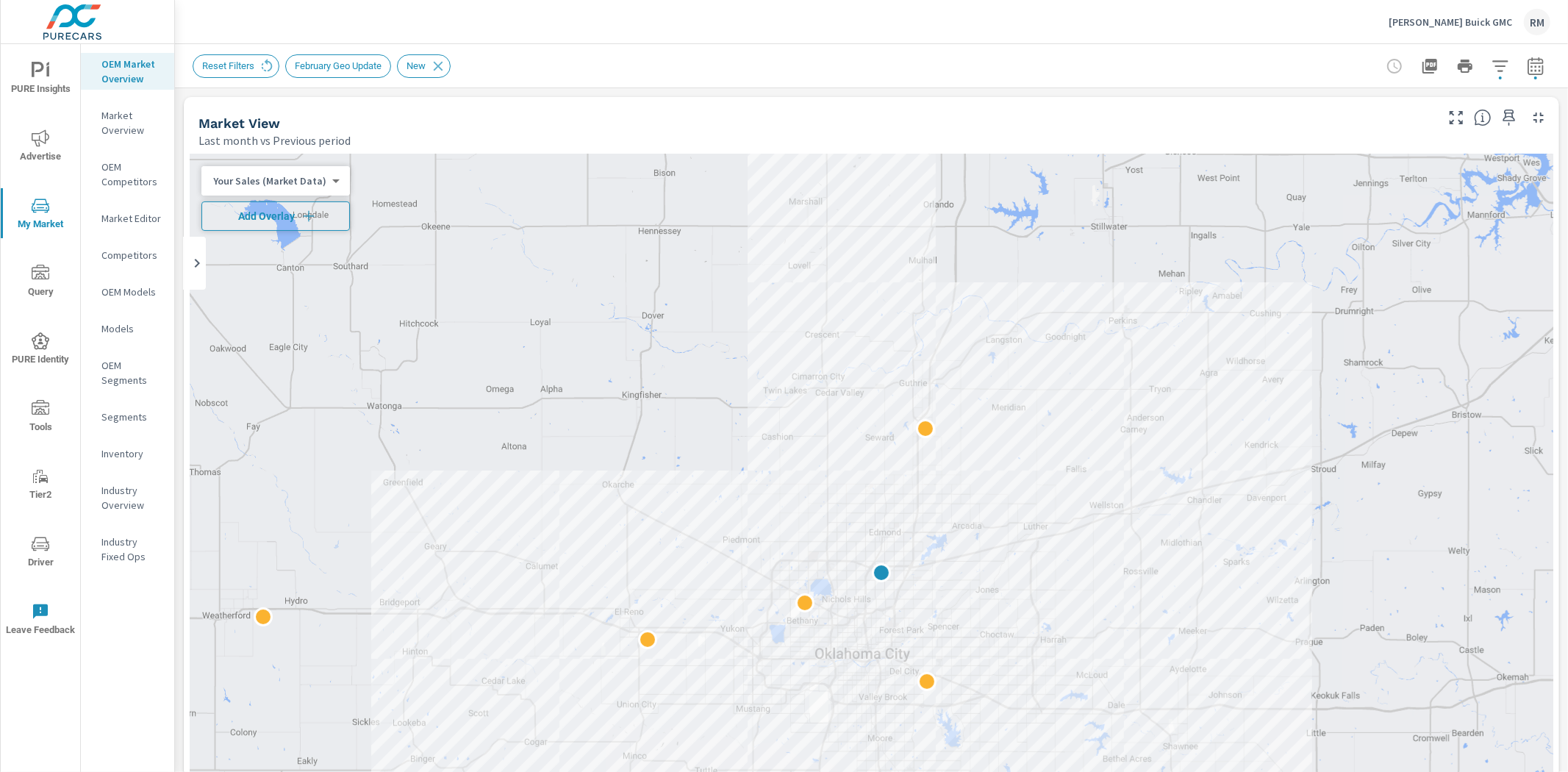
click at [297, 217] on span "Add Overlay" at bounding box center [275, 216] width 135 height 15
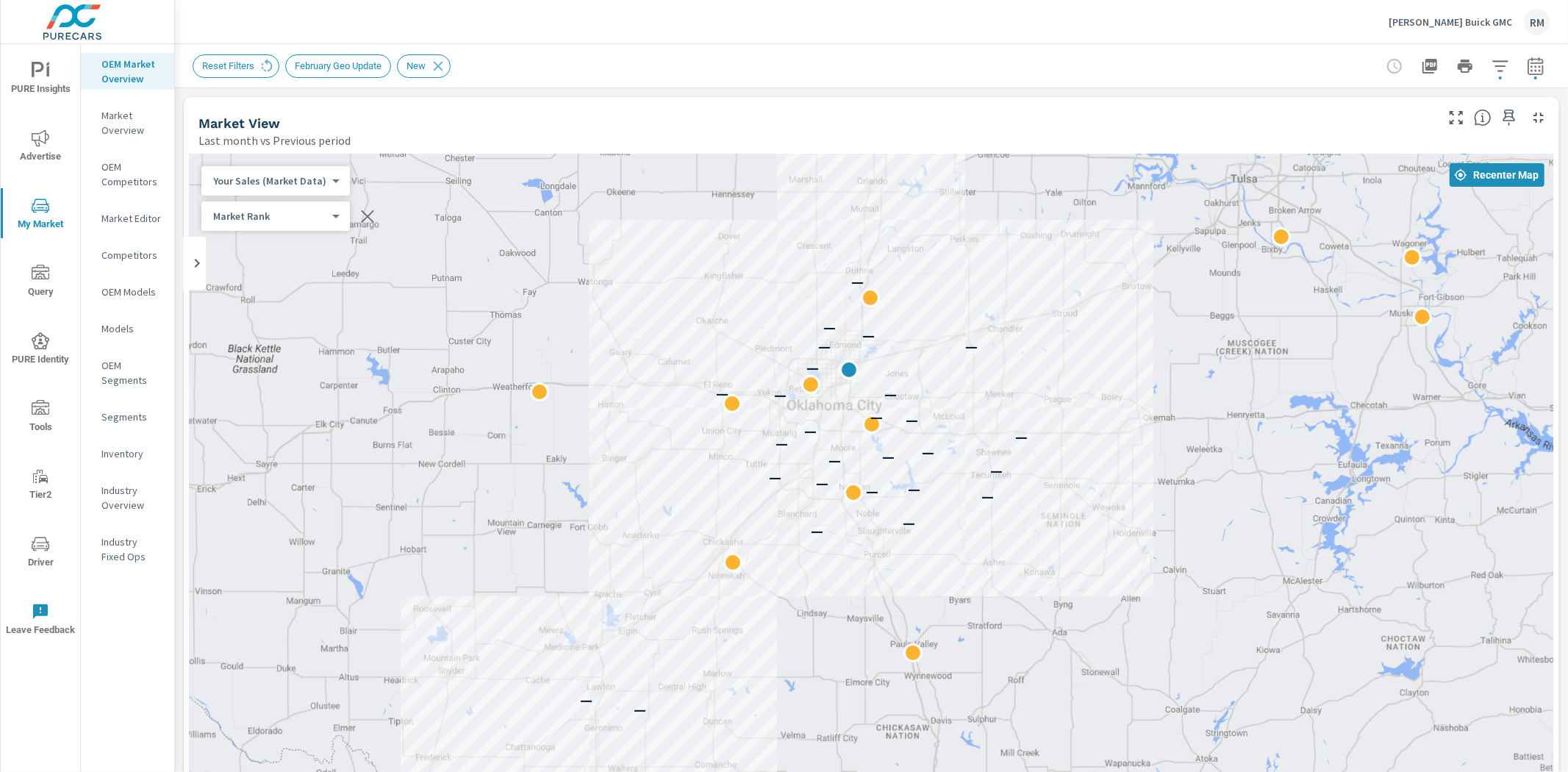
drag, startPoint x: 805, startPoint y: 332, endPoint x: 805, endPoint y: 284, distance: 48.0
click at [805, 284] on div "— — — — — — — — — — — — — — — — — — — — — — — — — — —" at bounding box center [872, 563] width 1364 height 817
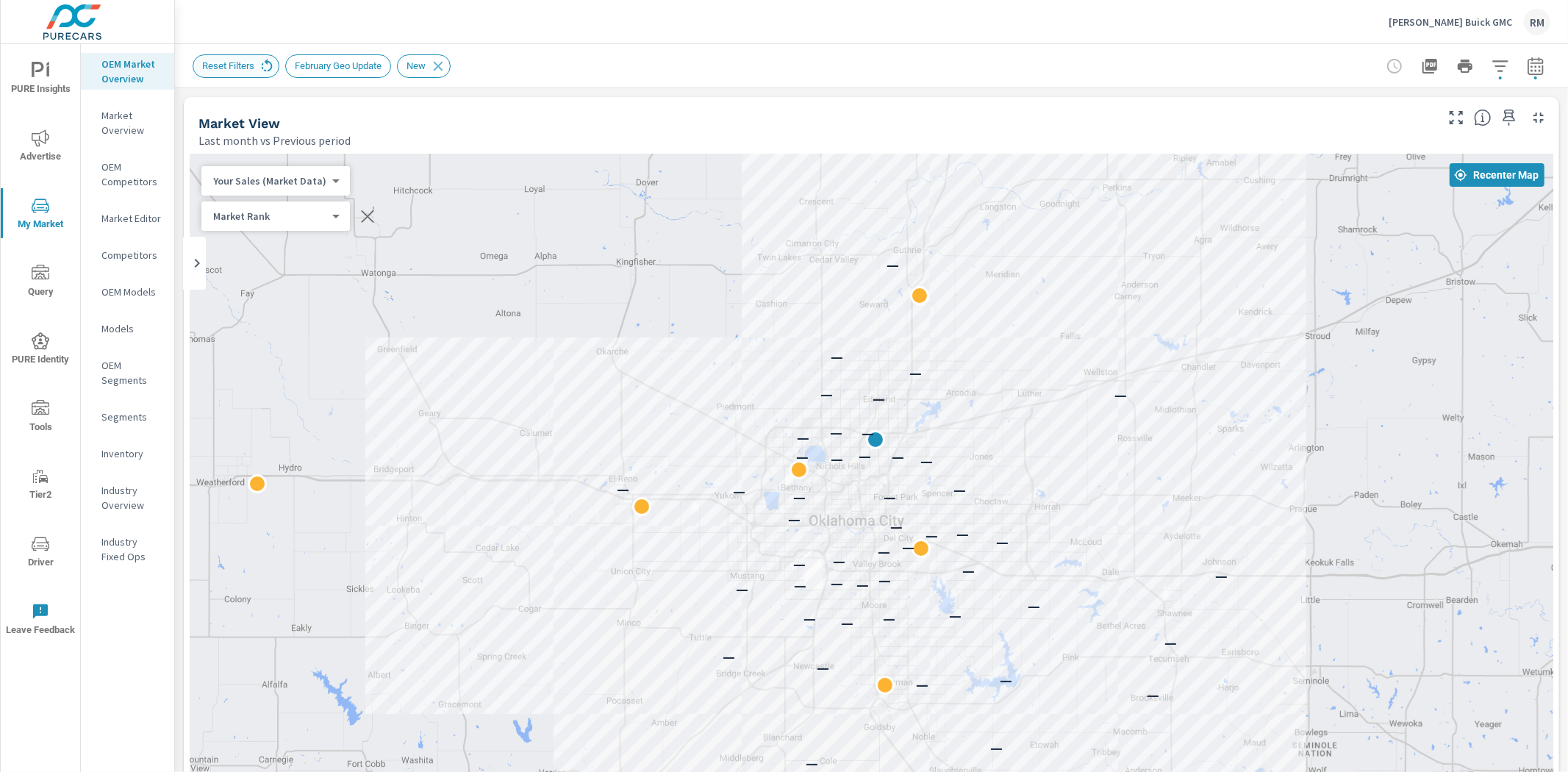
click at [270, 67] on icon at bounding box center [267, 64] width 11 height 13
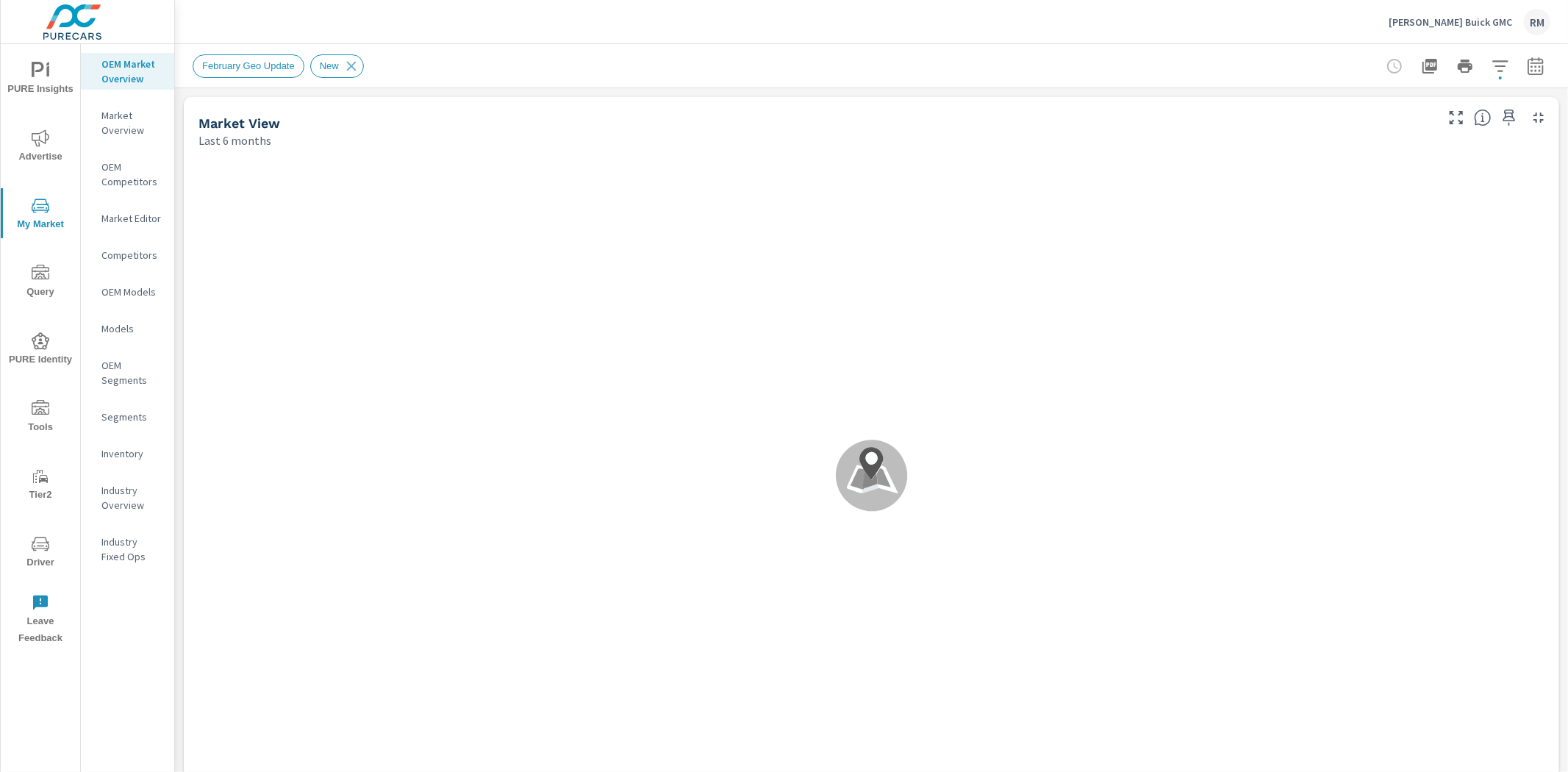
scroll to position [1, 0]
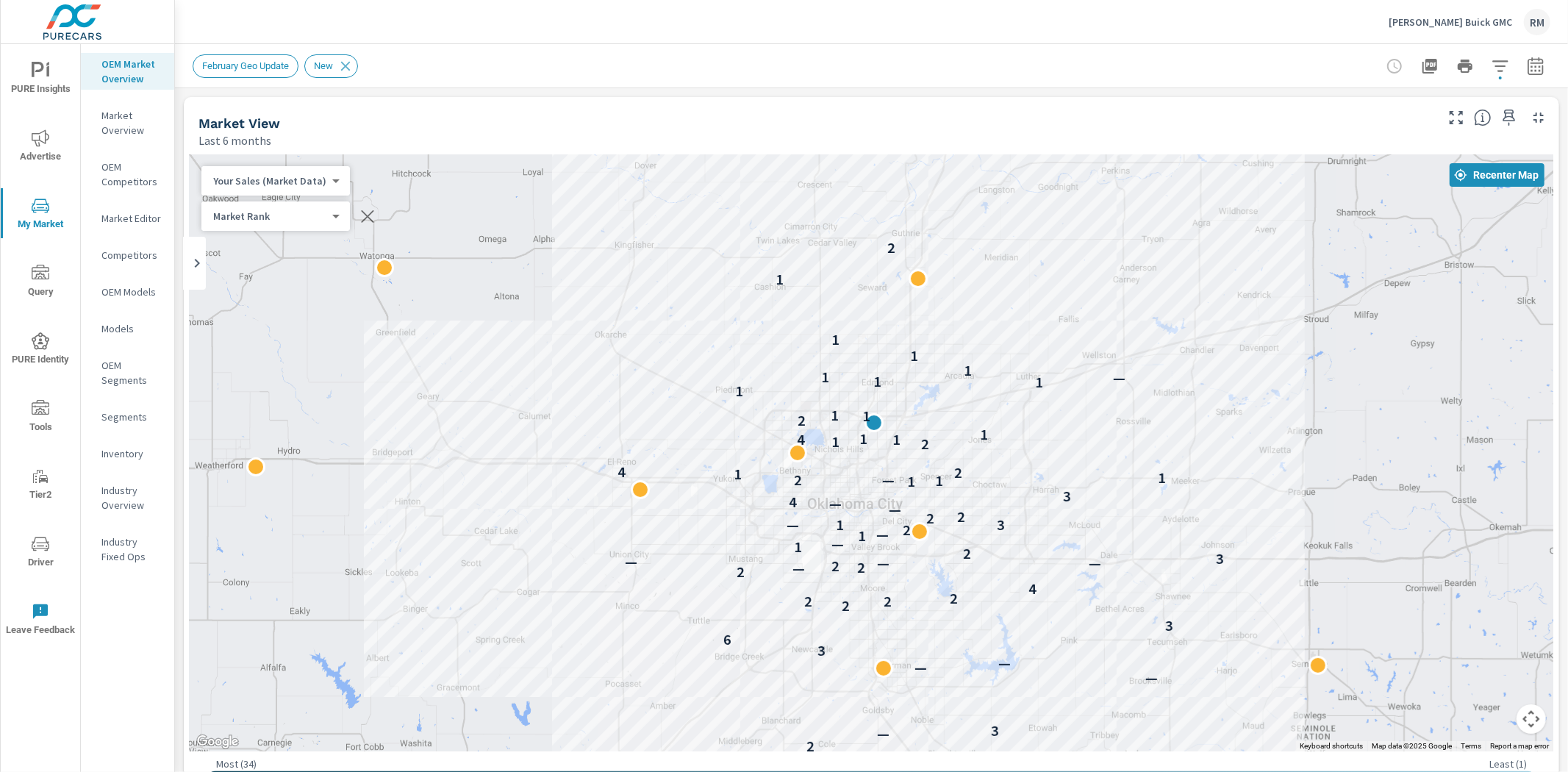
drag, startPoint x: 440, startPoint y: 490, endPoint x: 432, endPoint y: 449, distance: 41.8
click at [432, 449] on div "1 2 — 3 — — — 3 6 3 2 2 2 2 4 2 — 2 2 — — — 3 2 1 — 1 — 2 1 — 3 2 2 — — 4 3 1 1…" at bounding box center [872, 453] width 1364 height 597
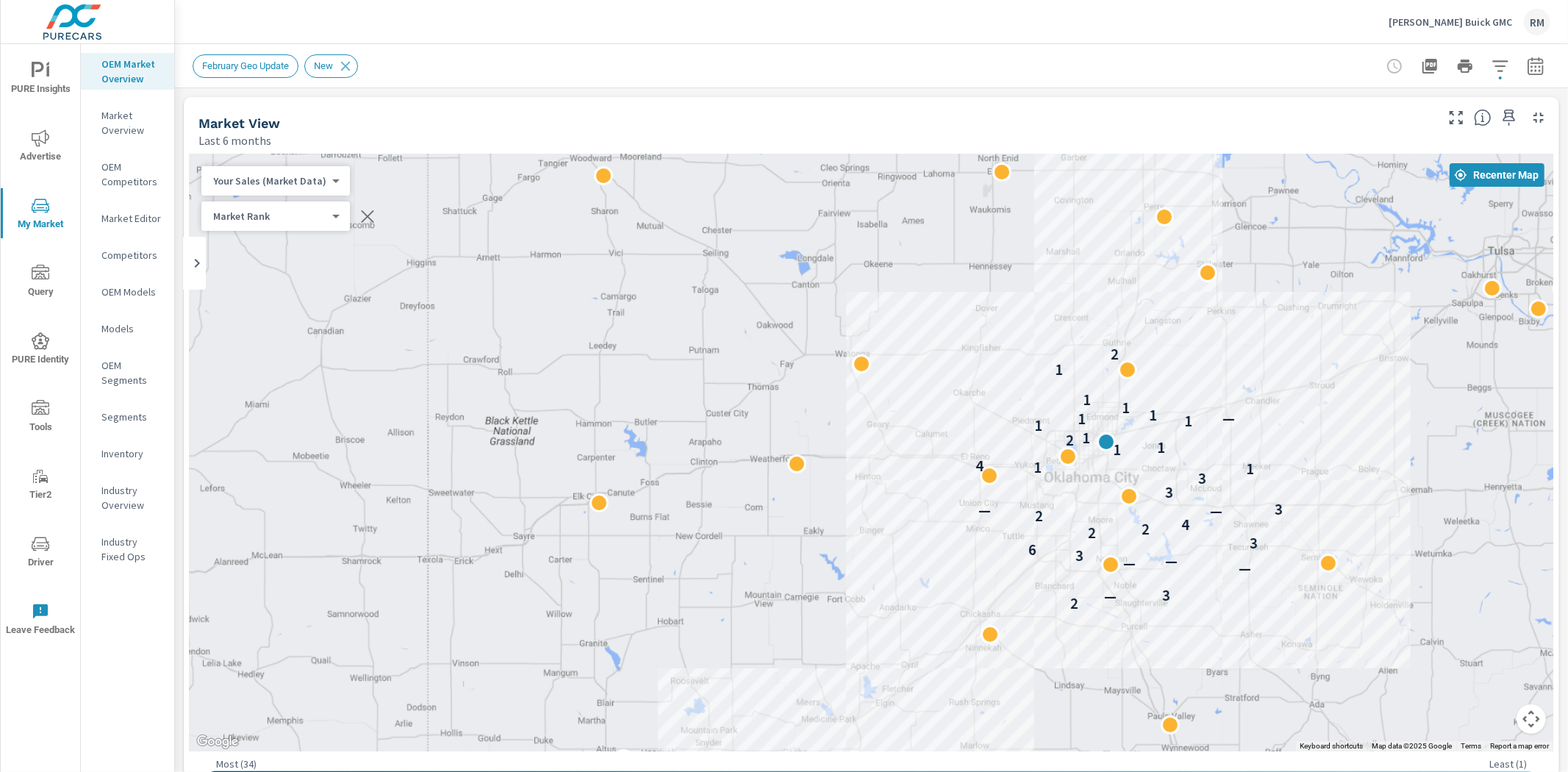
drag, startPoint x: 1350, startPoint y: 526, endPoint x: 1309, endPoint y: 458, distance: 79.4
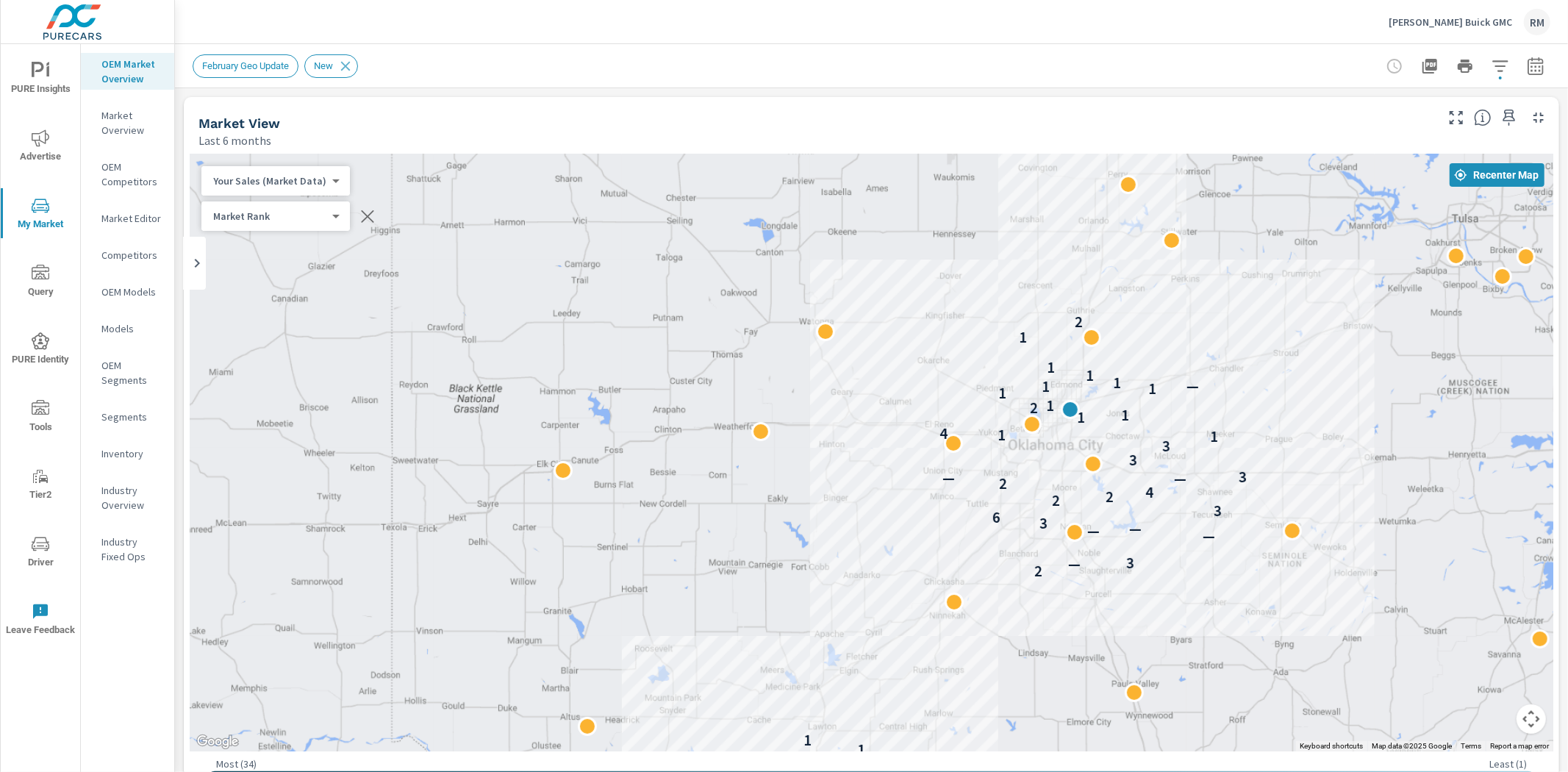
drag, startPoint x: 1323, startPoint y: 458, endPoint x: 1277, endPoint y: 431, distance: 53.3
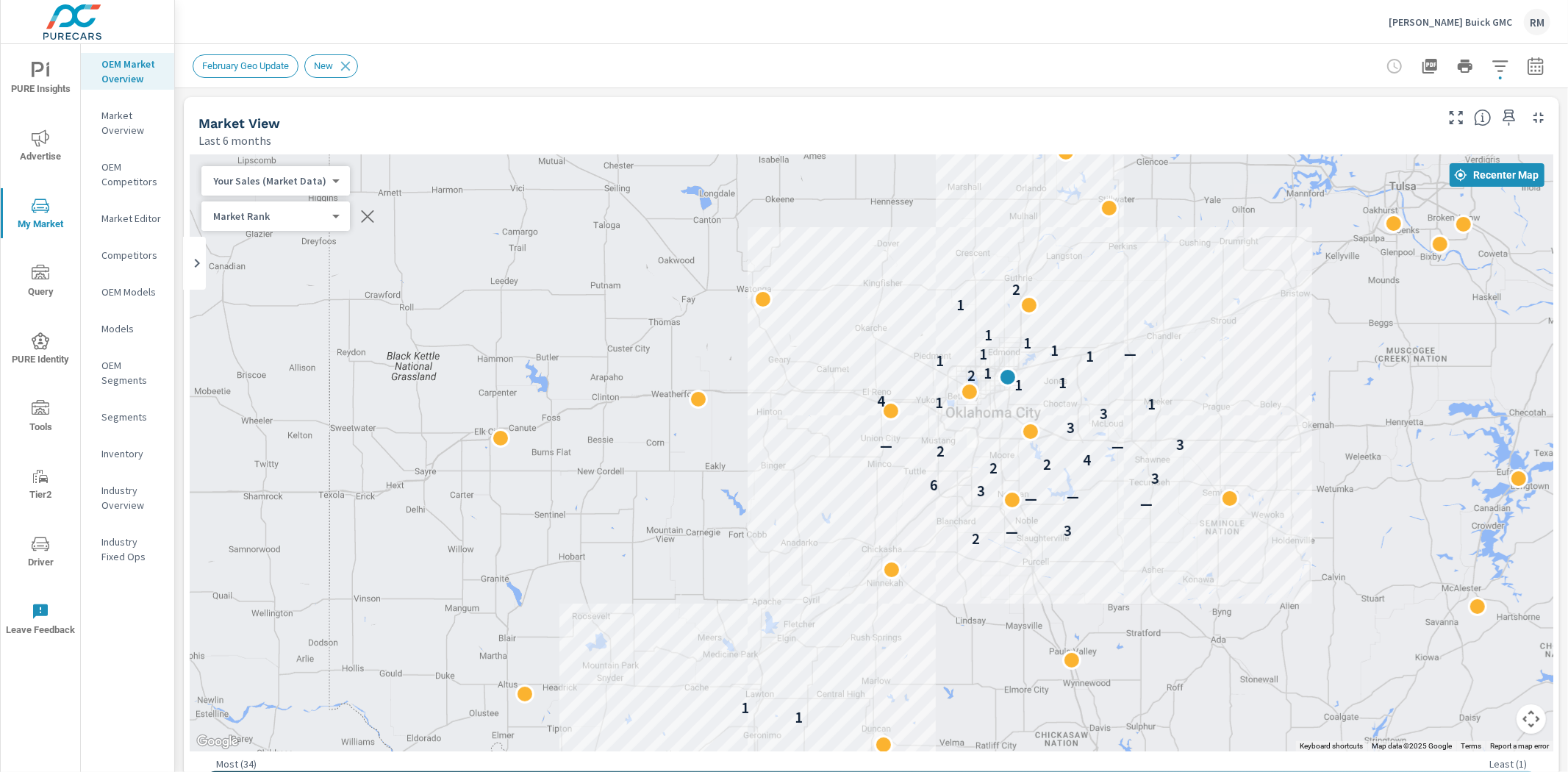
click at [1525, 718] on button "Map camera controls" at bounding box center [1532, 719] width 29 height 29
click at [1487, 647] on button "Zoom in" at bounding box center [1494, 646] width 29 height 29
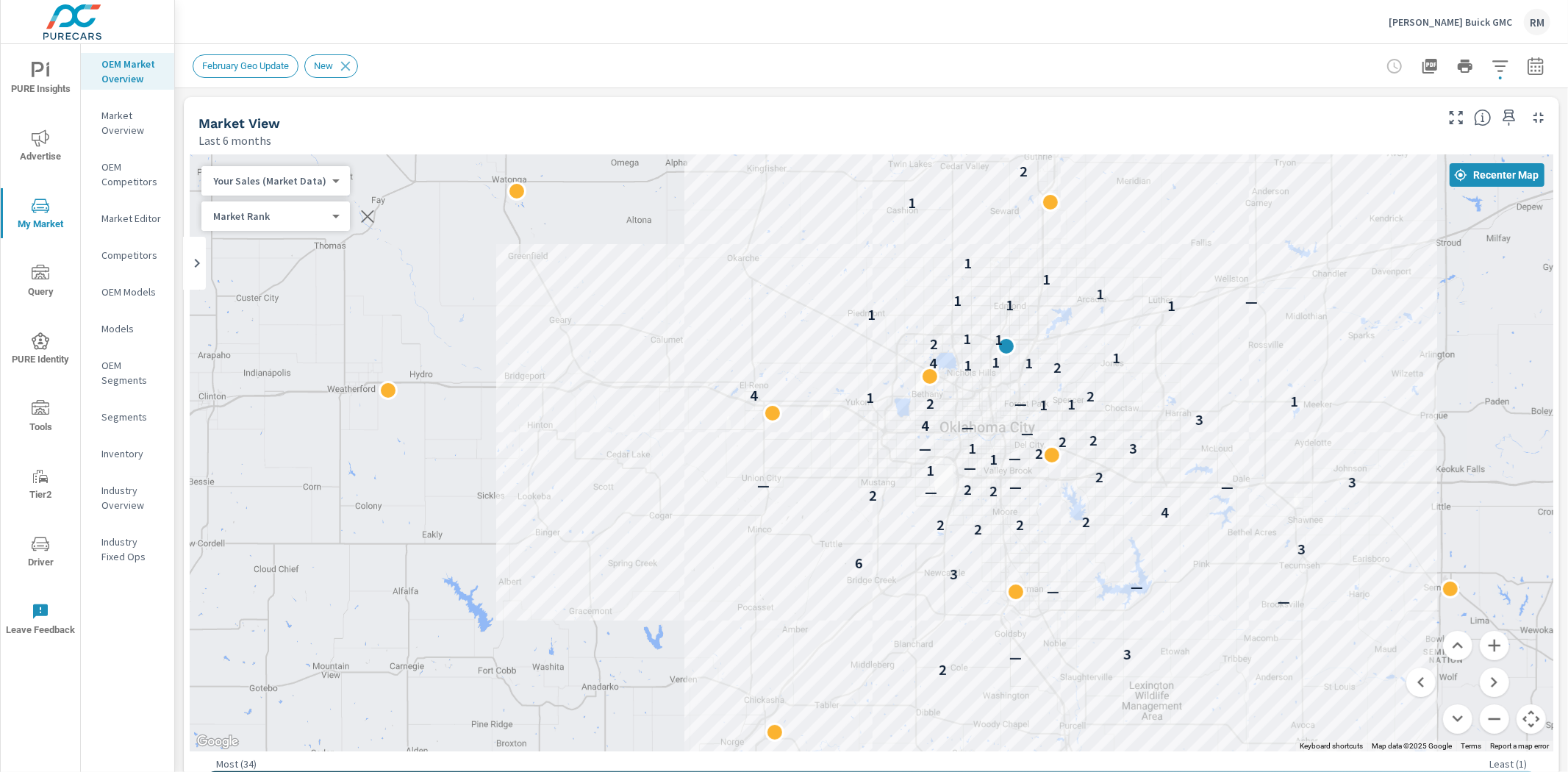
drag, startPoint x: 1407, startPoint y: 512, endPoint x: 1272, endPoint y: 575, distance: 149.0
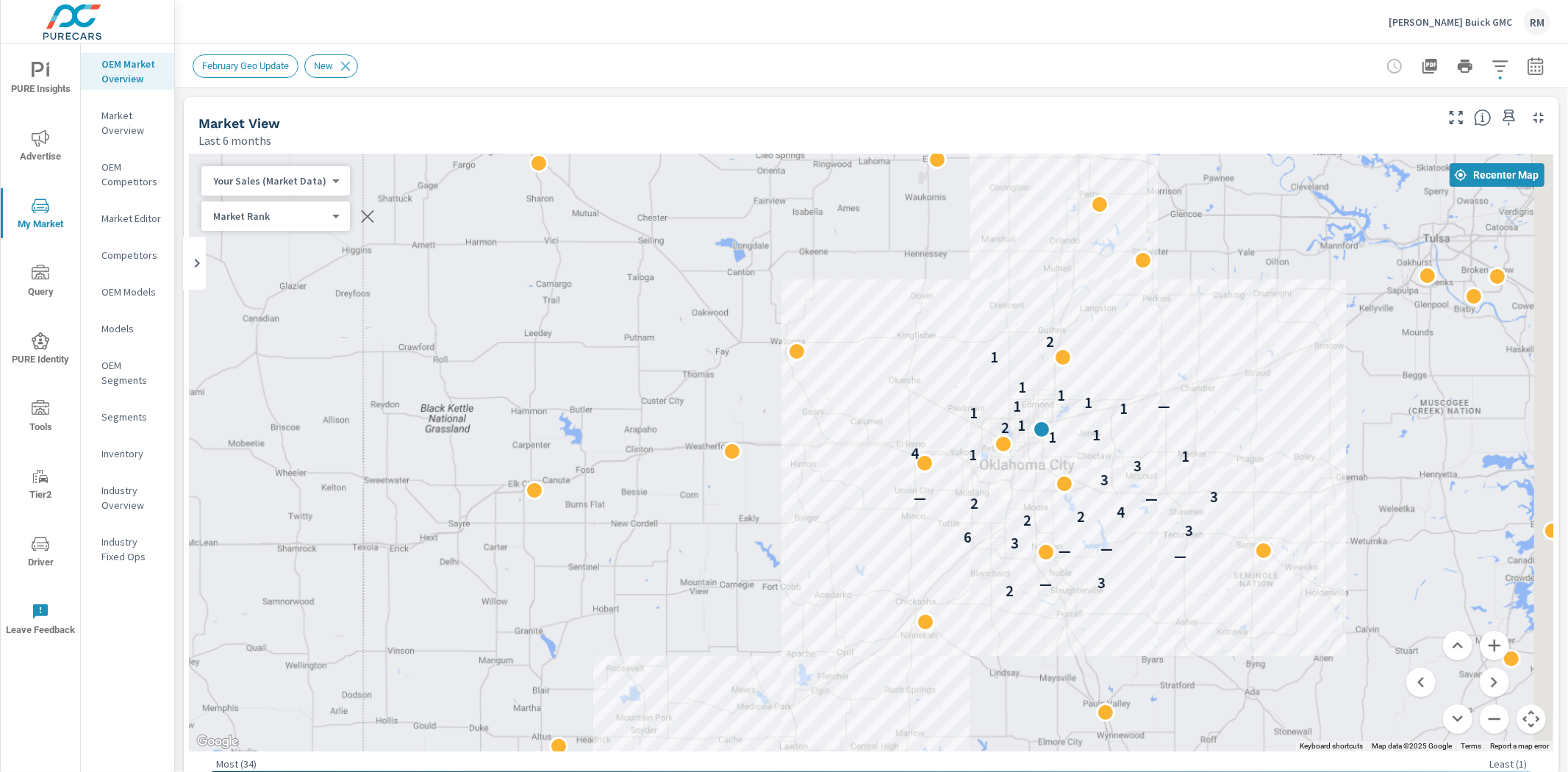
drag, startPoint x: 1275, startPoint y: 569, endPoint x: 1157, endPoint y: 530, distance: 124.3
click at [52, 146] on span "Advertise" at bounding box center [40, 147] width 71 height 36
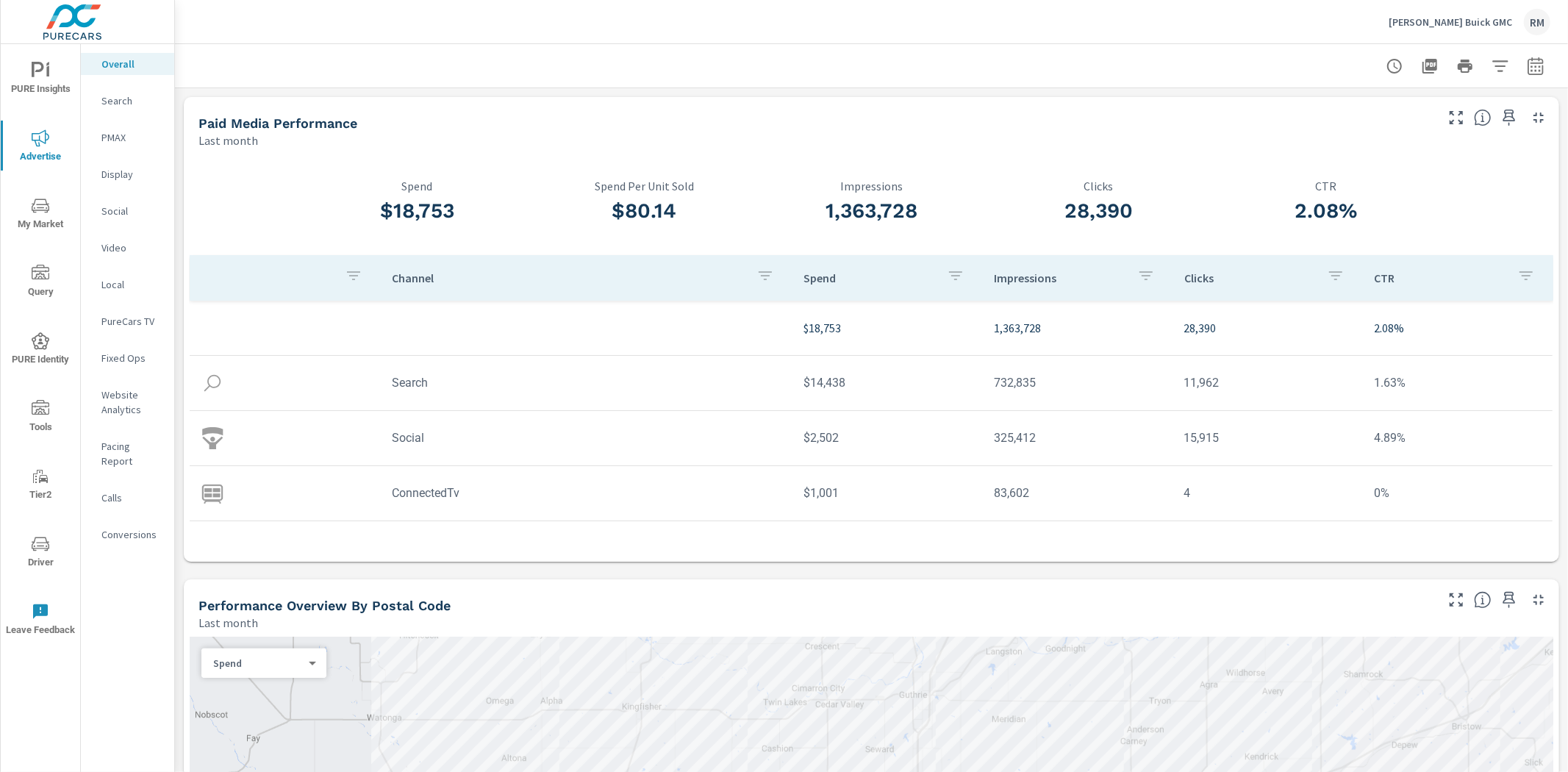
click at [126, 108] on div "Search" at bounding box center [127, 101] width 93 height 23
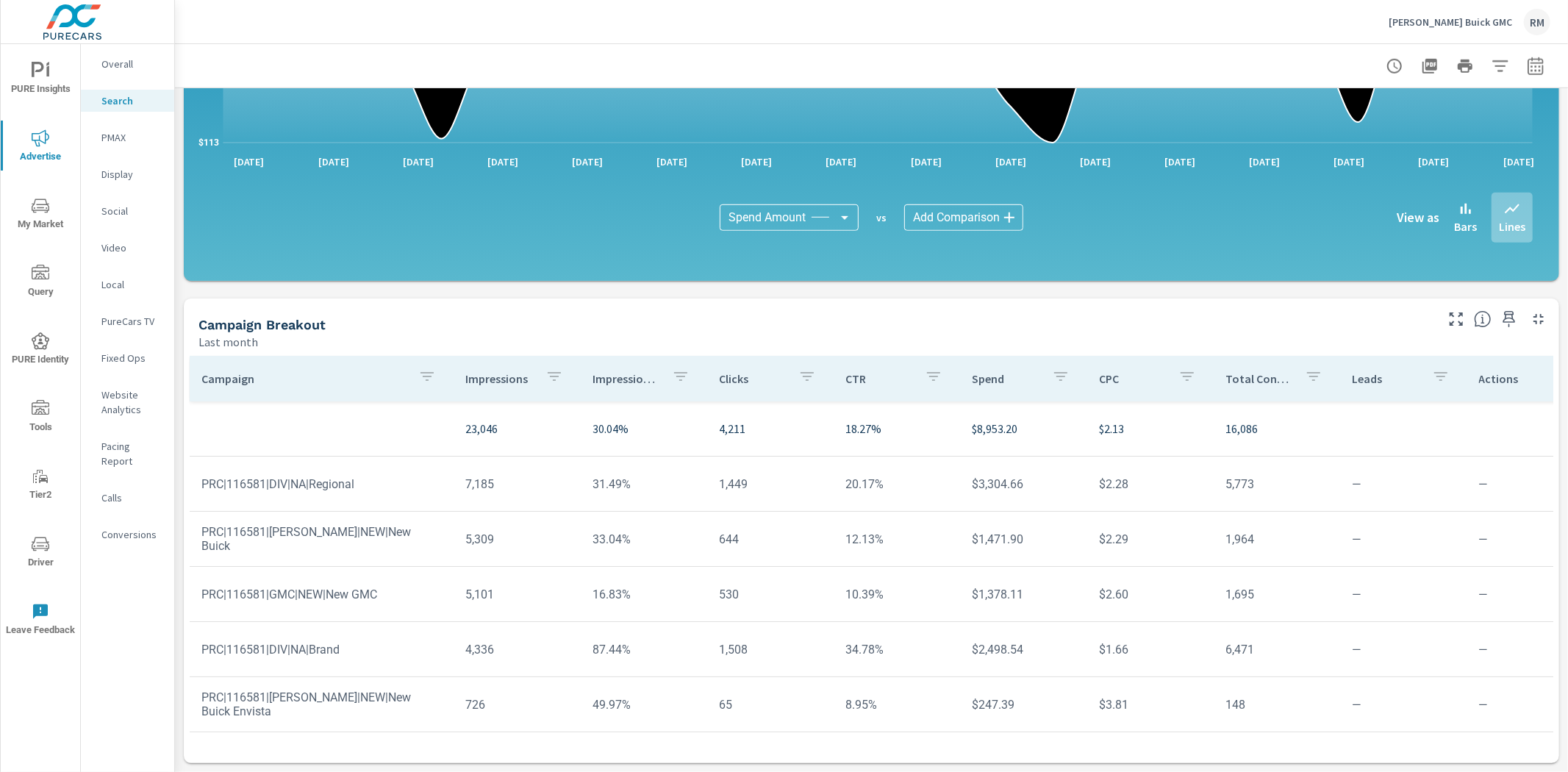
scroll to position [65, 0]
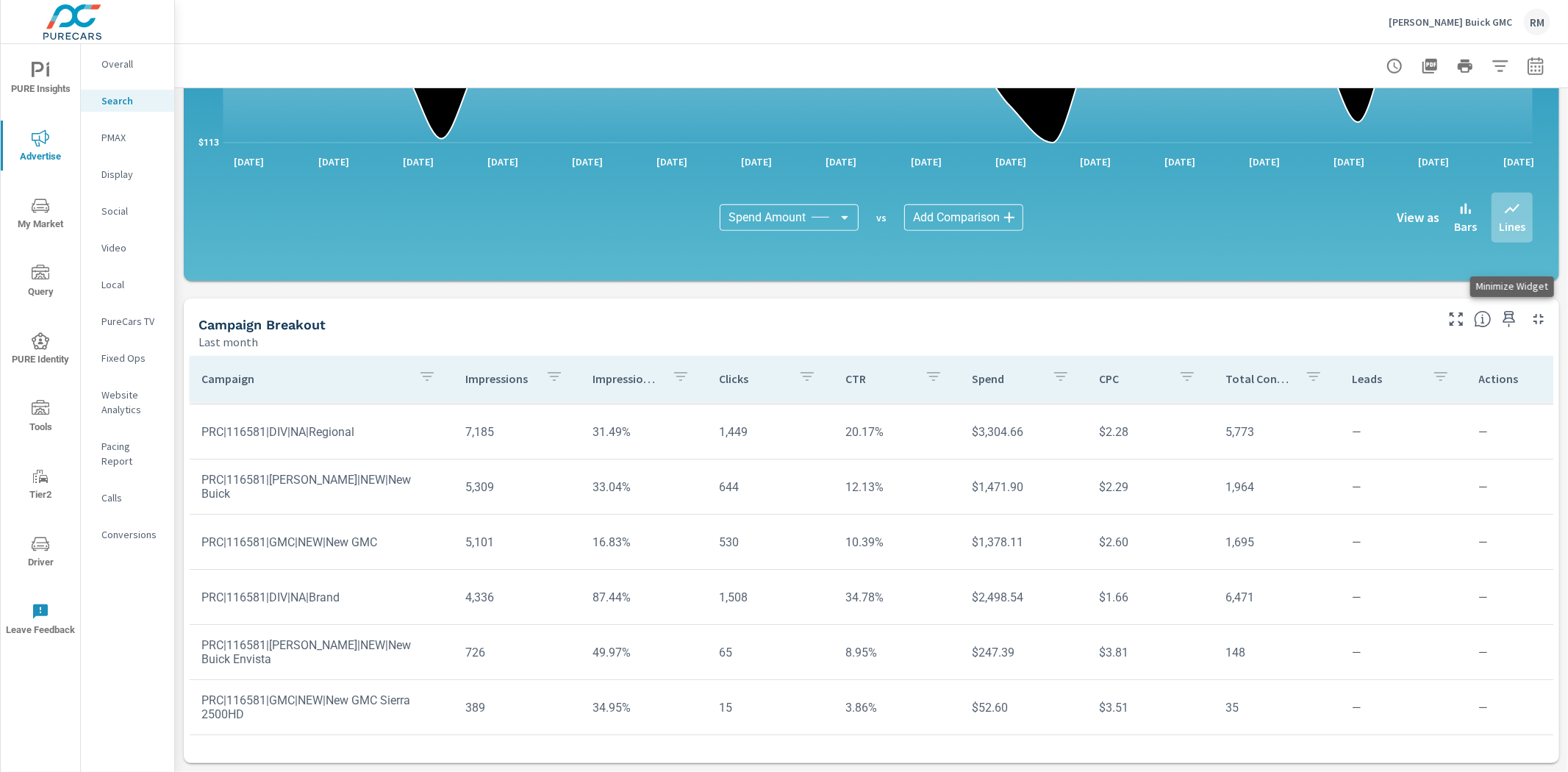
click at [1530, 326] on icon "button" at bounding box center [1539, 319] width 18 height 18
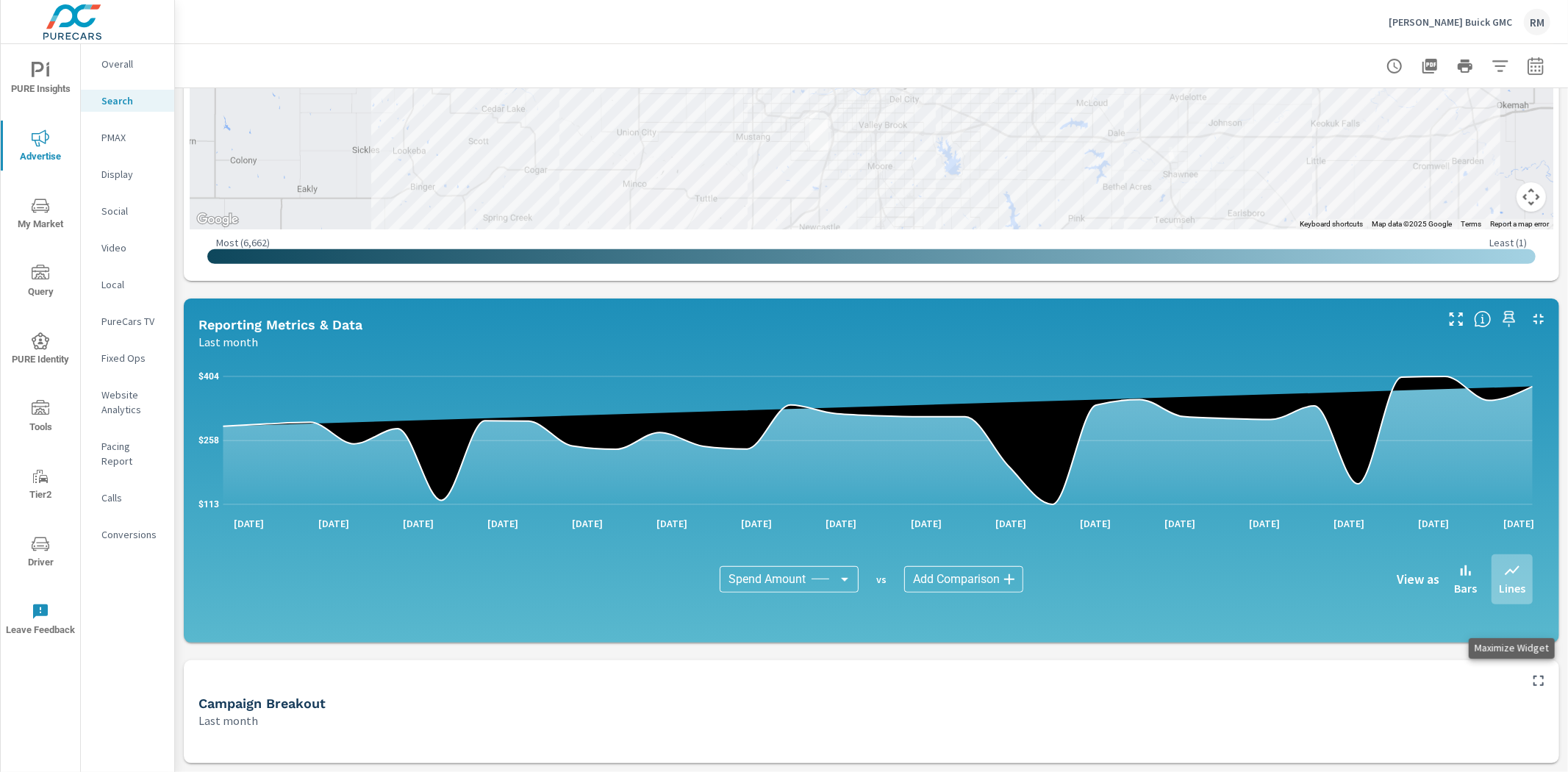
click at [1530, 678] on icon "button" at bounding box center [1539, 681] width 18 height 18
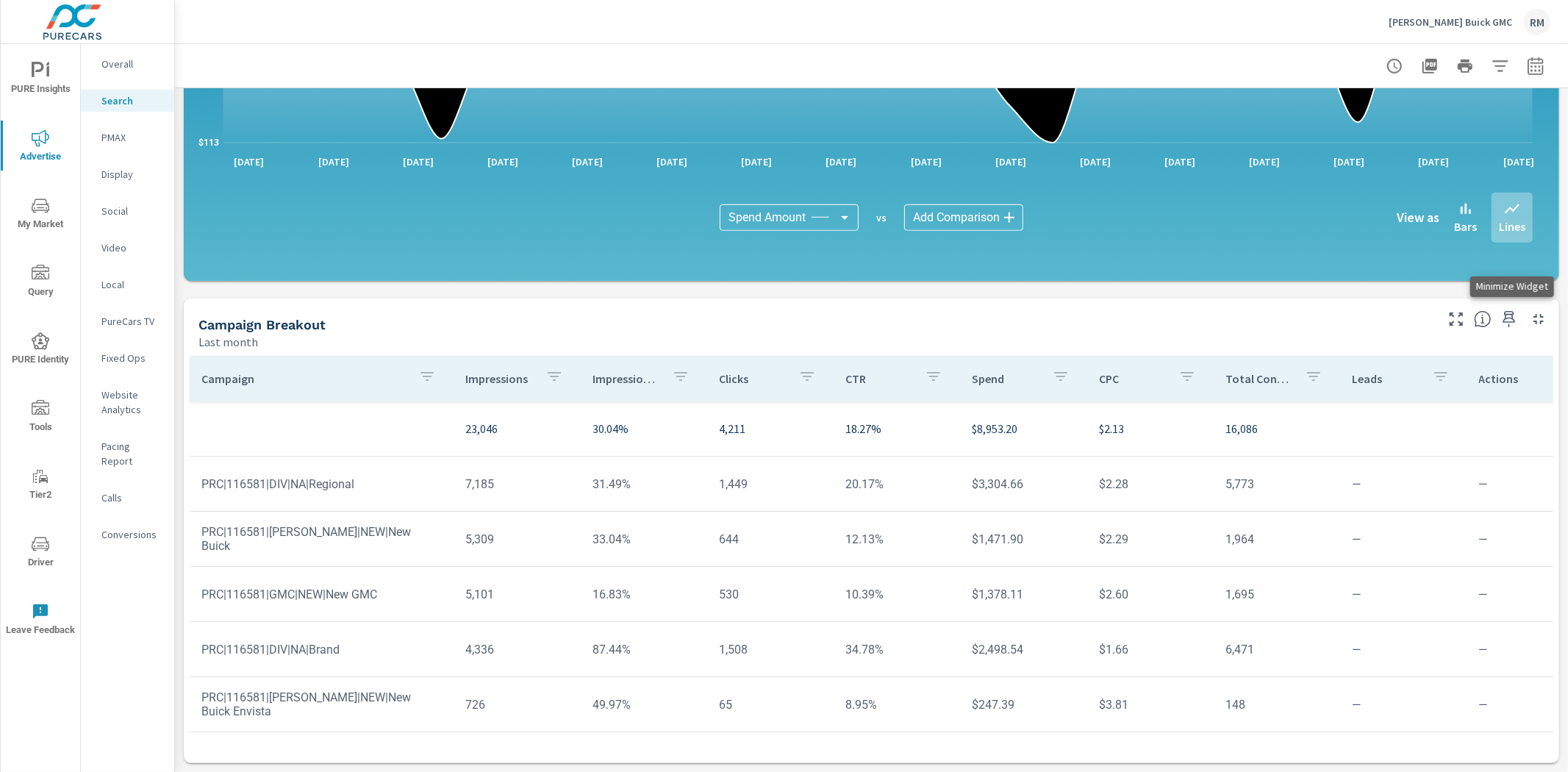
scroll to position [53, 0]
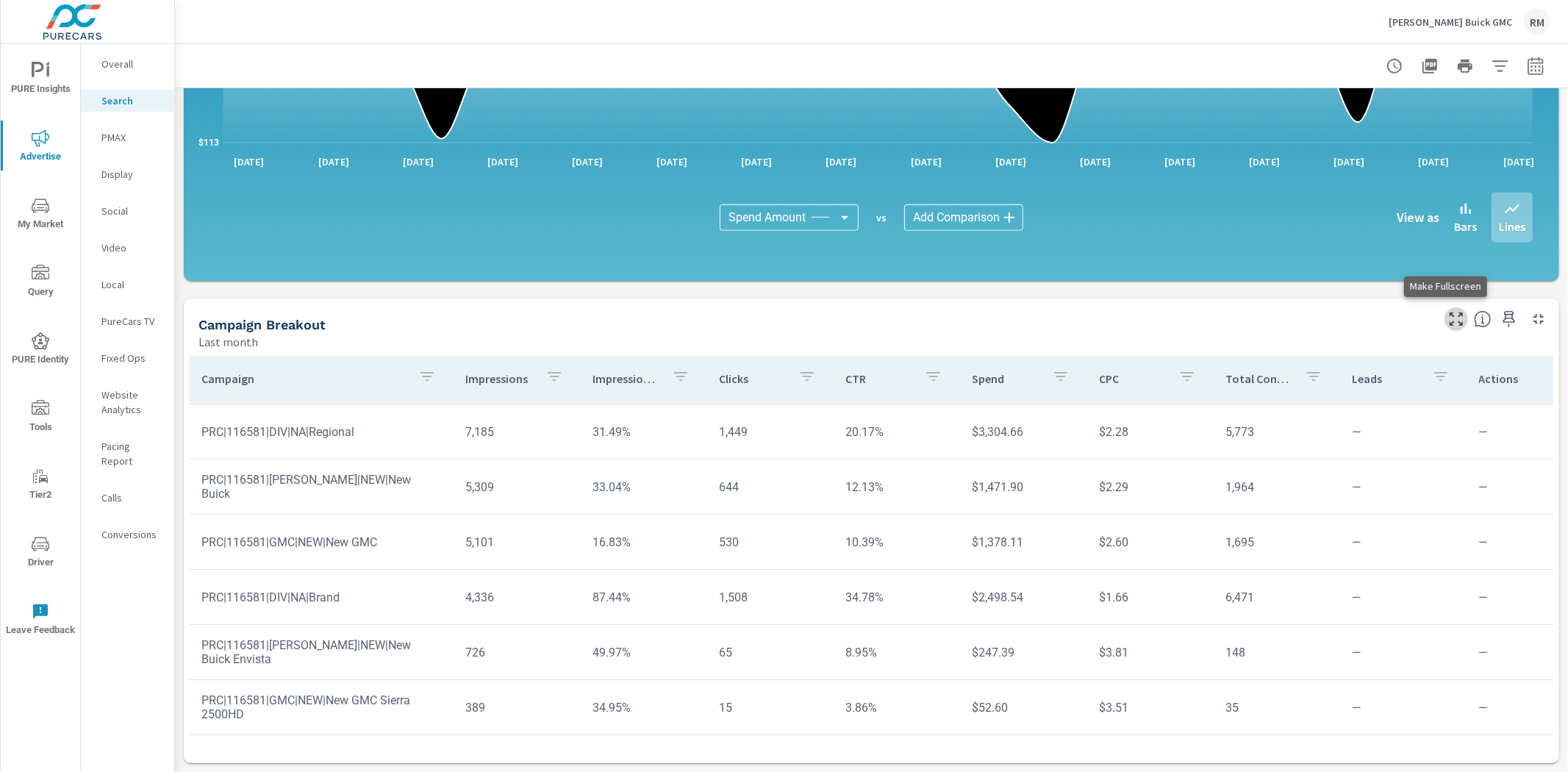
click at [1447, 319] on icon "button" at bounding box center [1456, 319] width 18 height 18
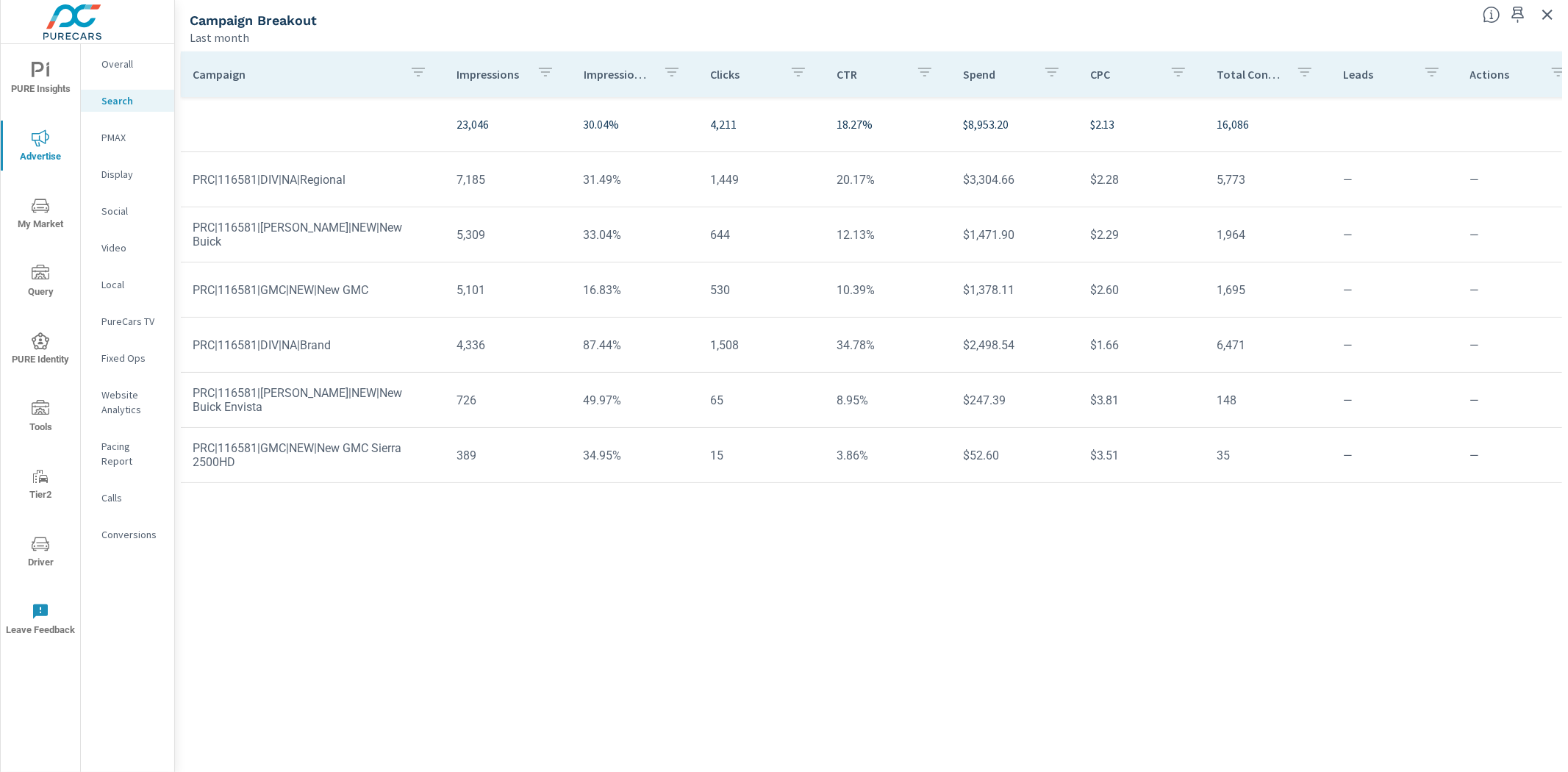
click at [1549, 75] on icon "button" at bounding box center [1558, 72] width 18 height 18
click at [1394, 35] on div at bounding box center [784, 386] width 1568 height 772
click at [1544, 17] on icon "button" at bounding box center [1547, 15] width 18 height 18
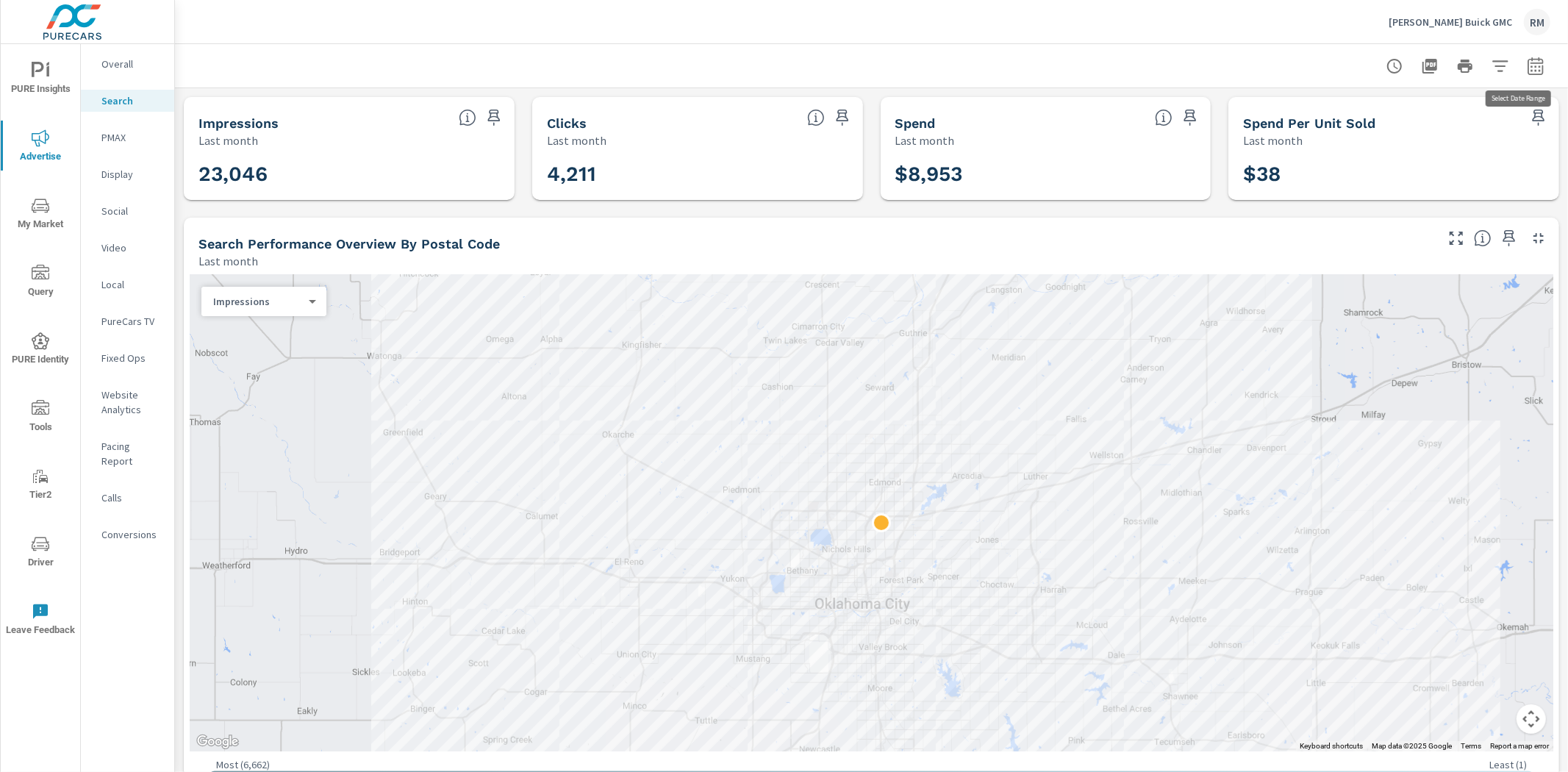
click at [1525, 55] on button "button" at bounding box center [1536, 67] width 29 height 29
select select "Last month"
click at [1391, 166] on p "+ Add comparison" at bounding box center [1421, 166] width 188 height 18
select select "Previous period"
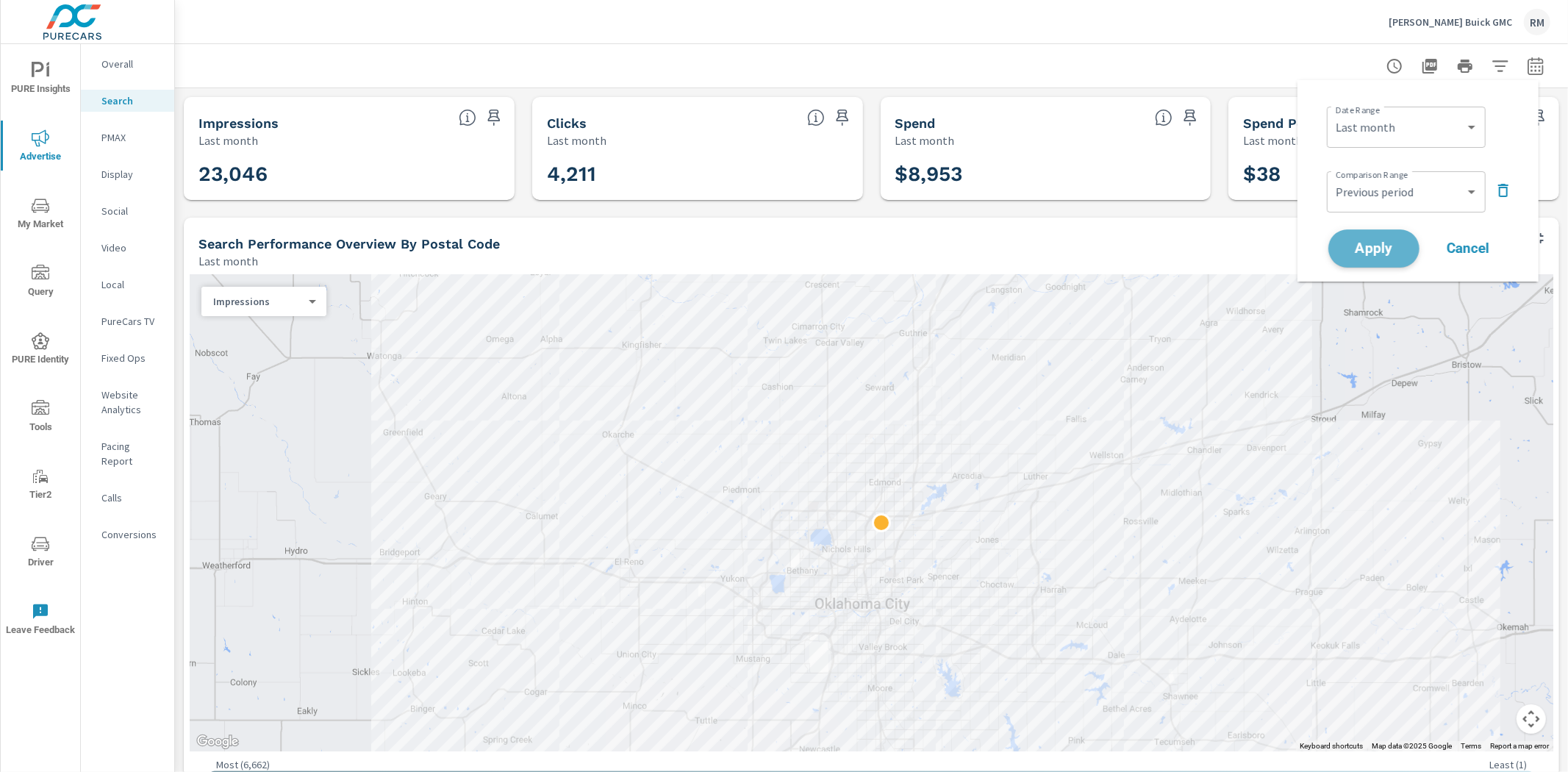
click at [1385, 244] on span "Apply" at bounding box center [1374, 249] width 61 height 14
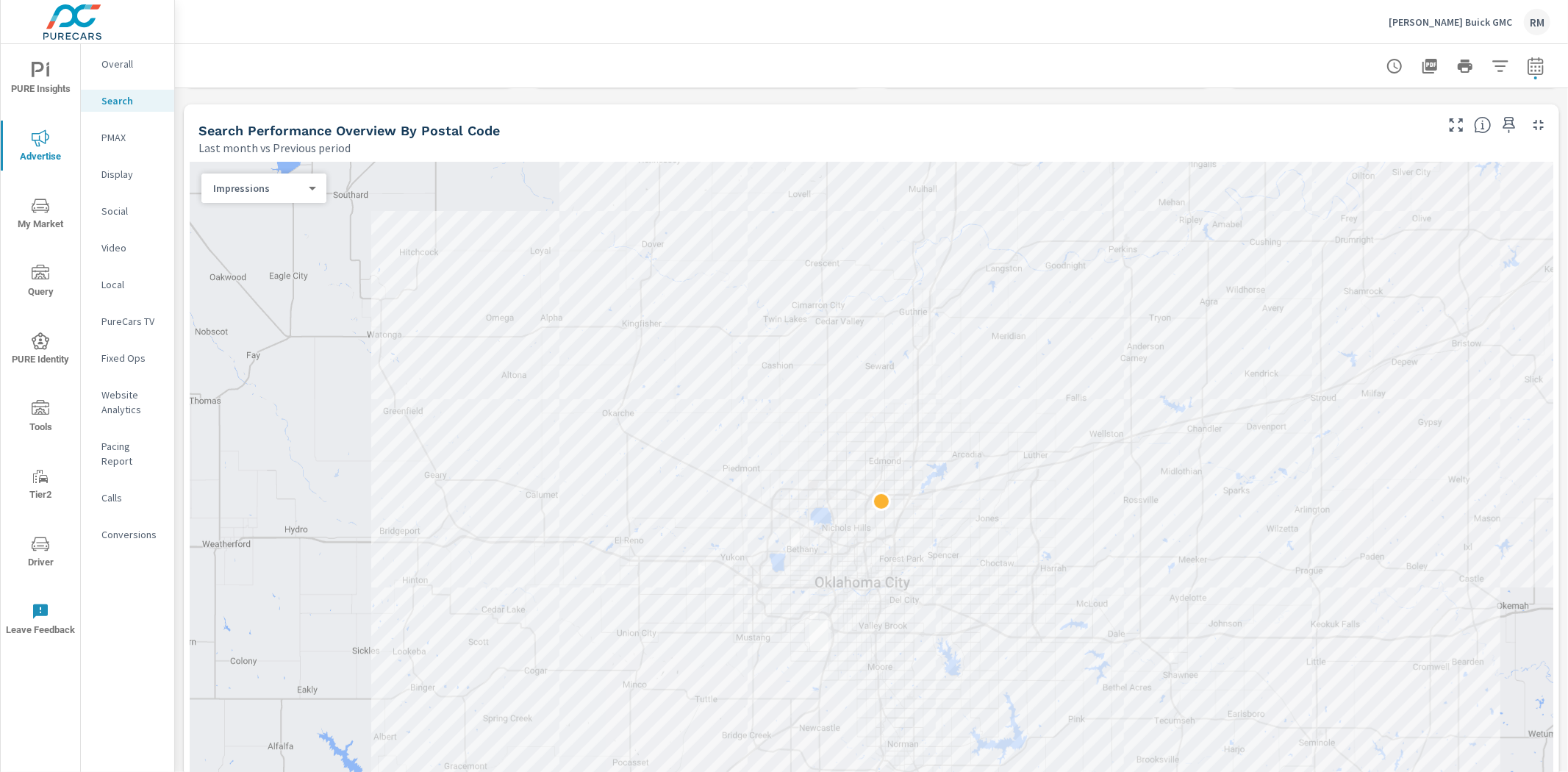
scroll to position [326, 0]
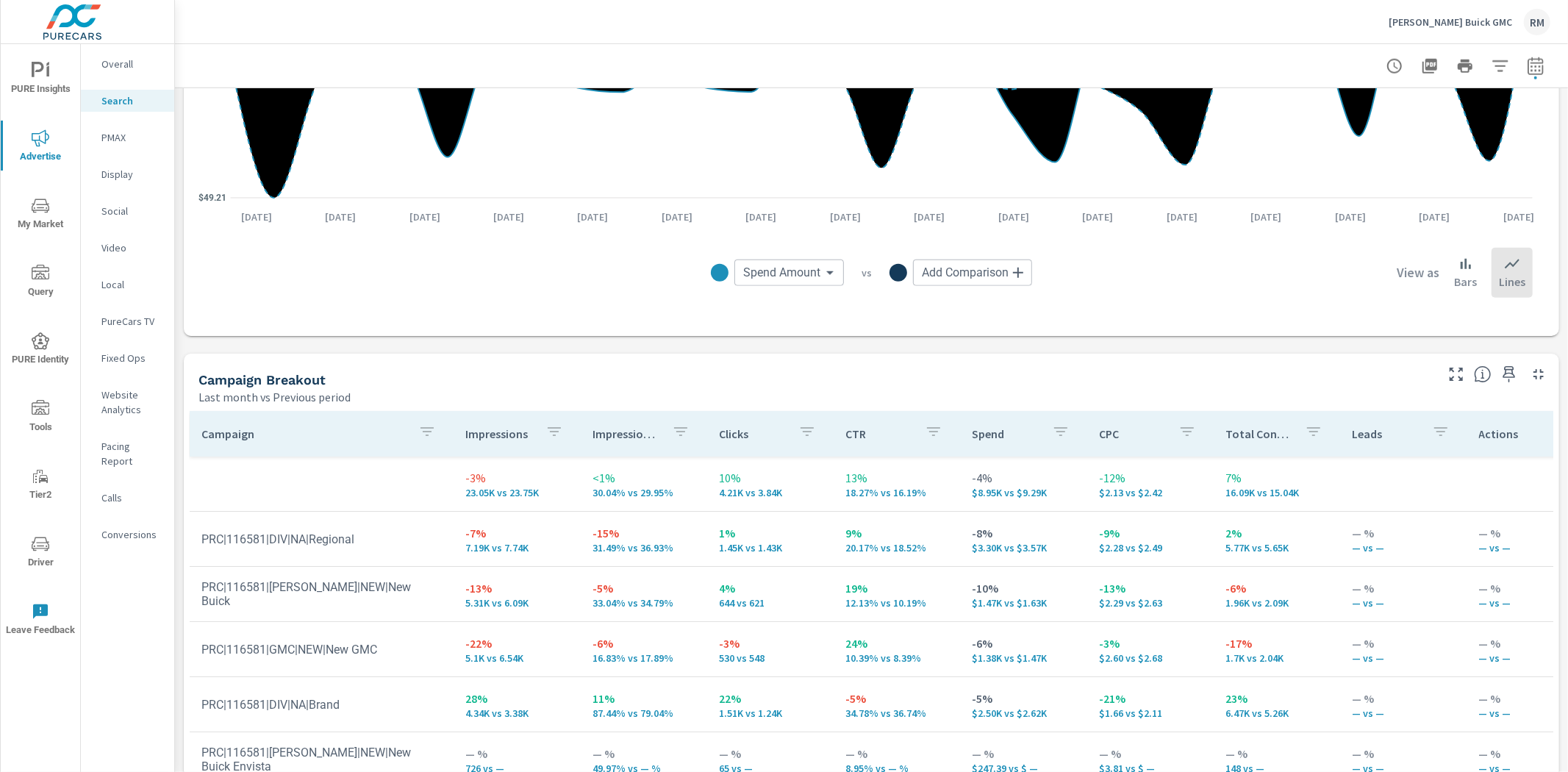
scroll to position [1361, 0]
